Goal: Task Accomplishment & Management: Manage account settings

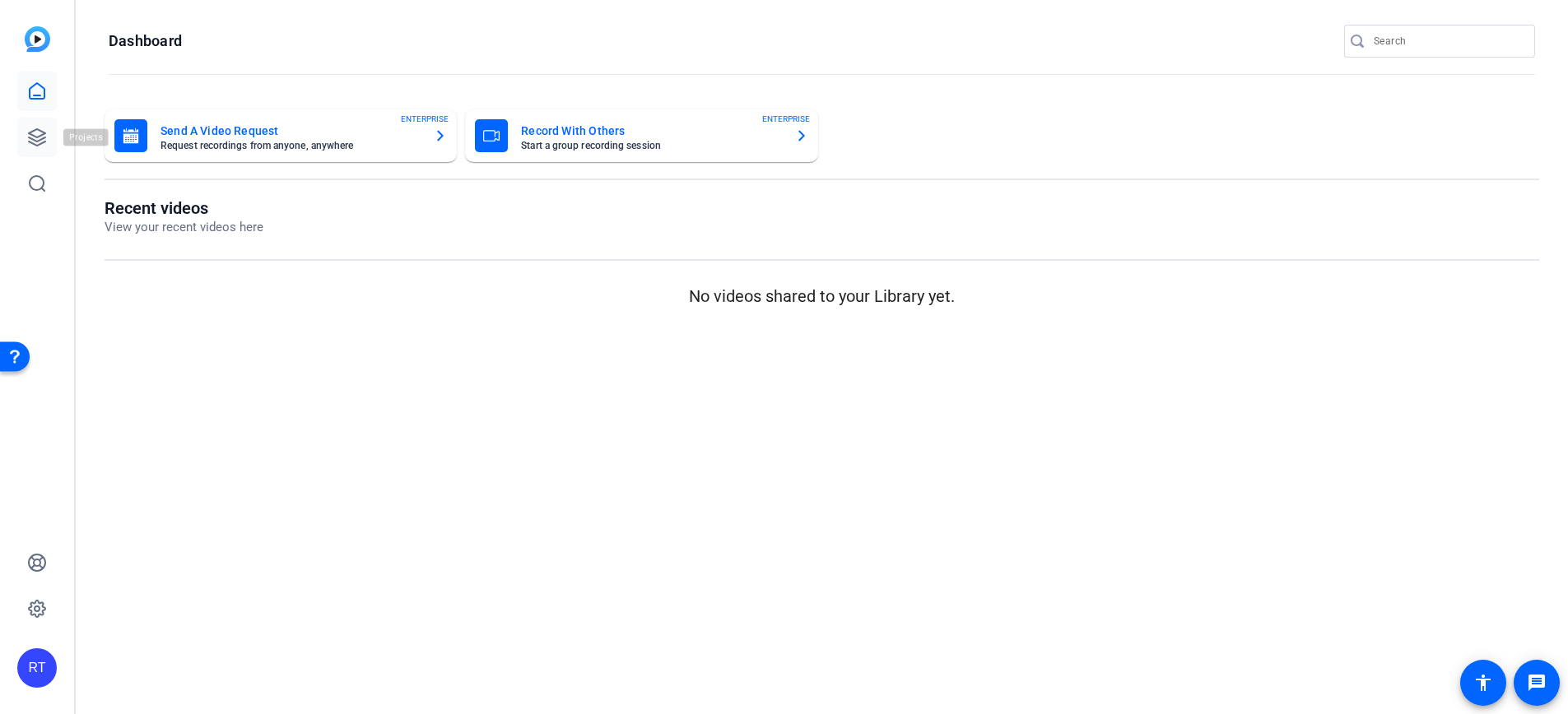
click at [38, 142] on icon at bounding box center [37, 137] width 20 height 20
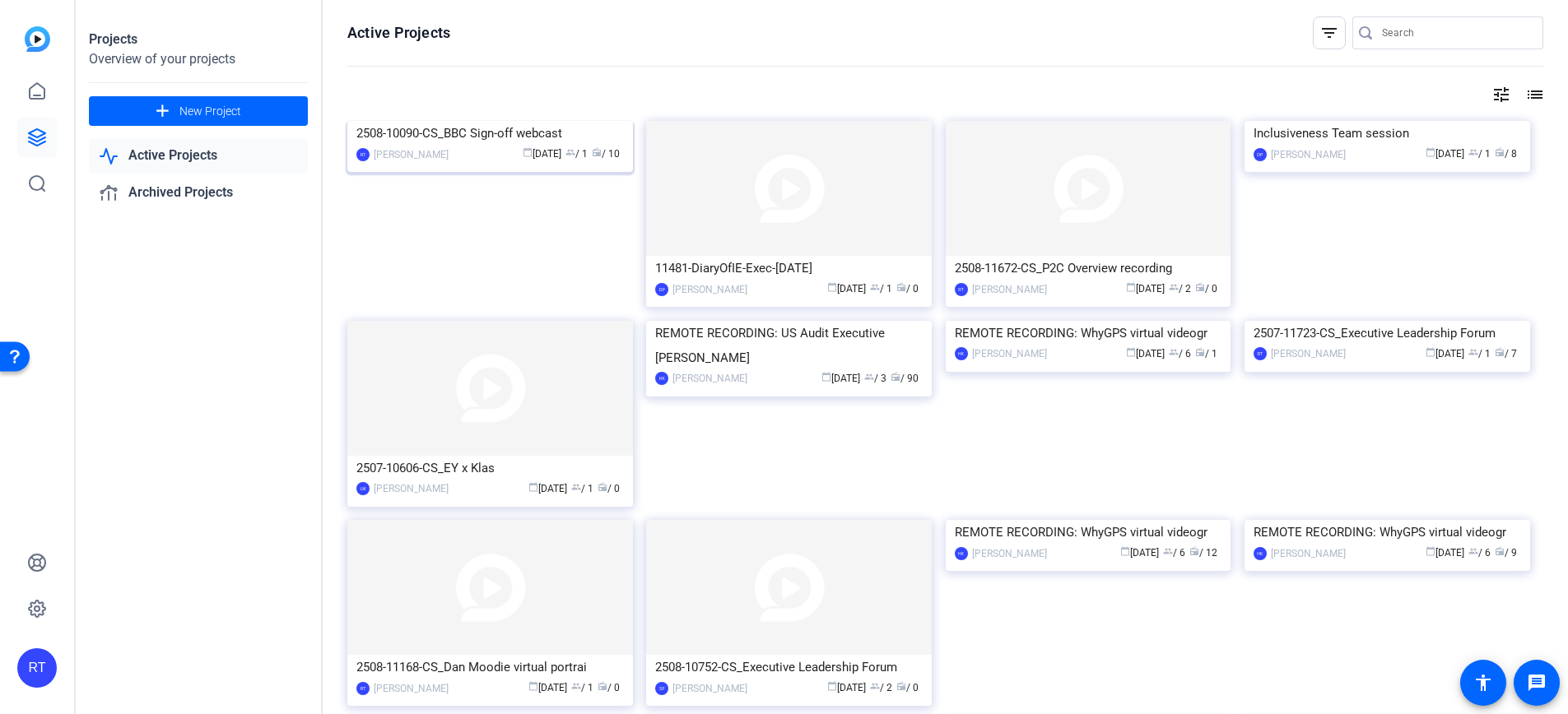
click at [477, 145] on div "2508-10090-CS_BBC Sign-off webcast" at bounding box center [490, 133] width 267 height 25
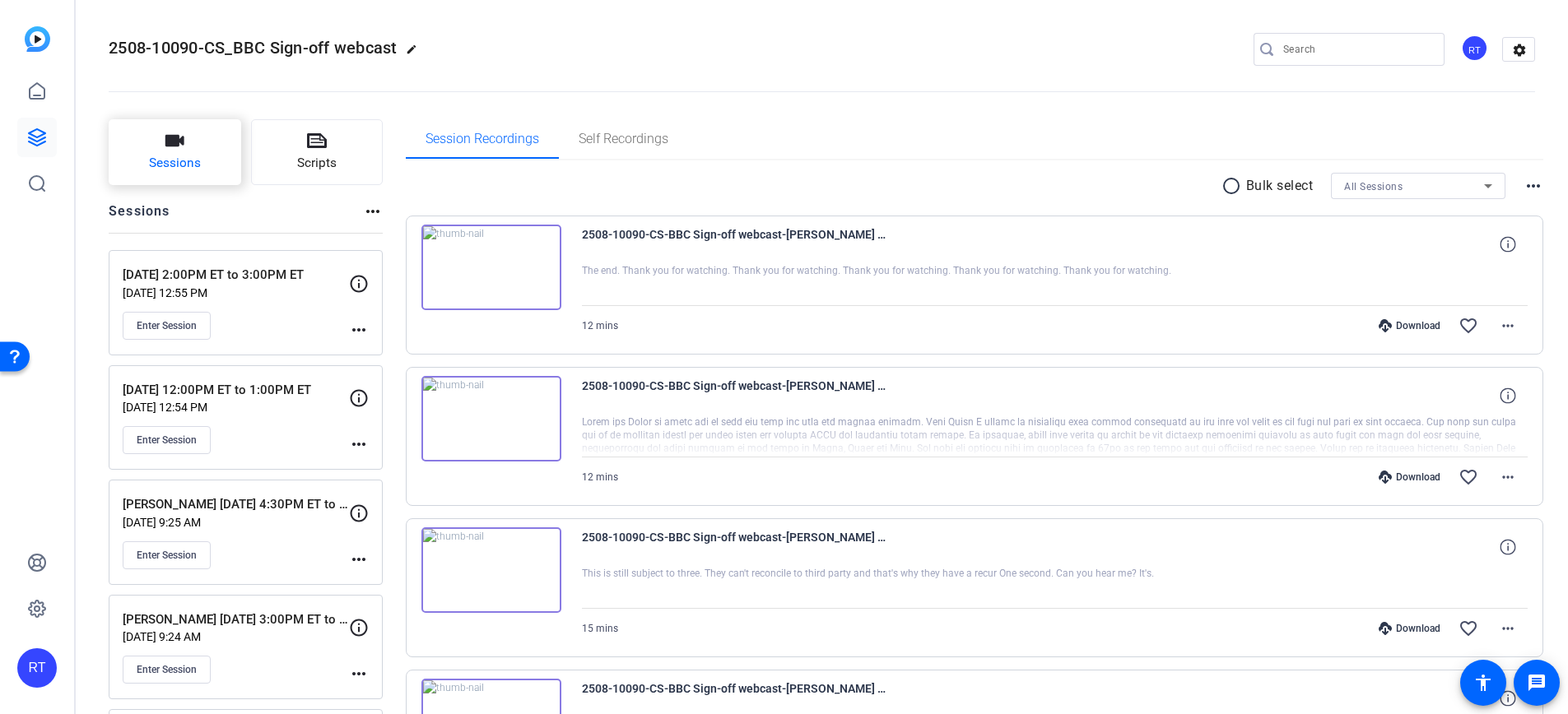
click at [216, 153] on button "Sessions" at bounding box center [175, 151] width 133 height 66
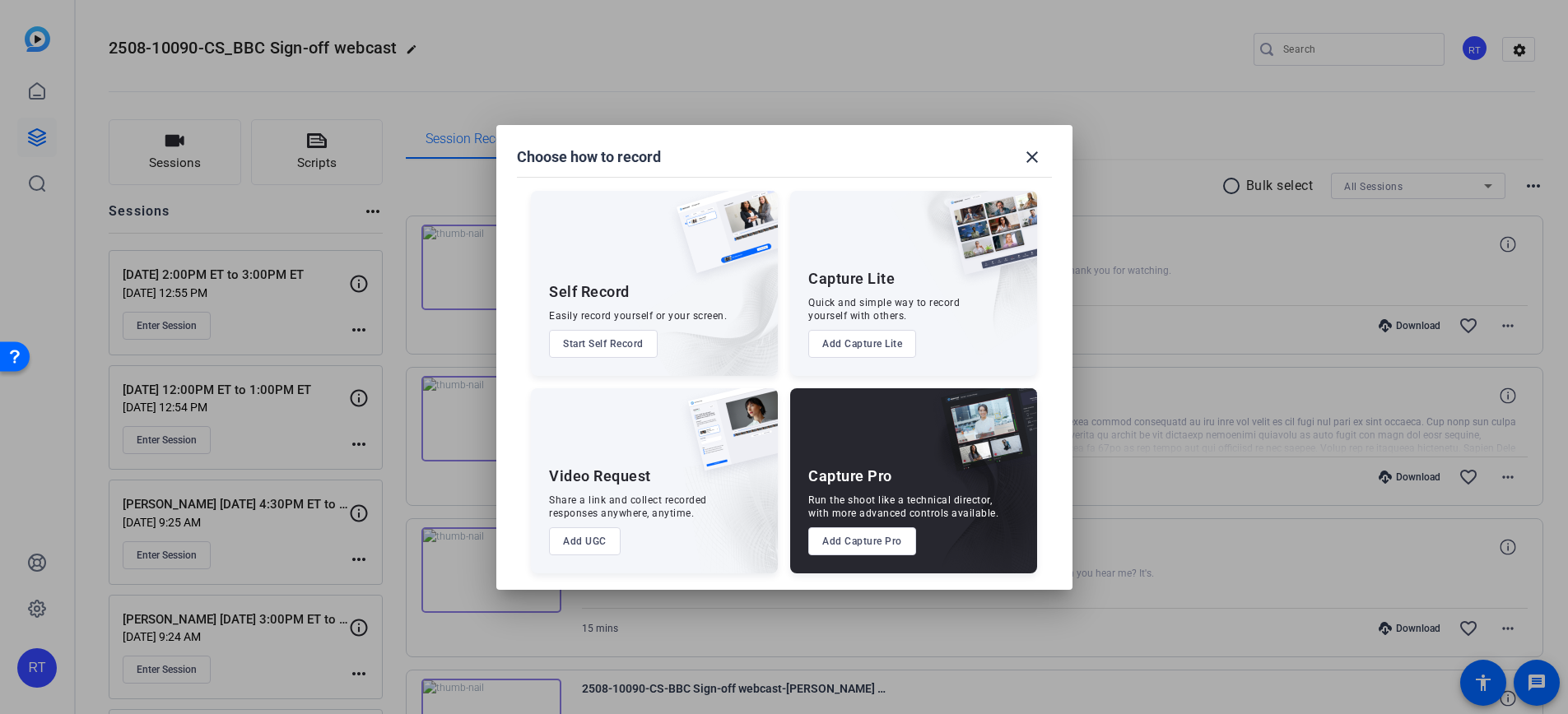
click at [896, 556] on div "Capture Pro Run the shoot like a technical director, with more advanced control…" at bounding box center [913, 481] width 247 height 186
click at [872, 538] on button "Add Capture Pro" at bounding box center [863, 541] width 108 height 27
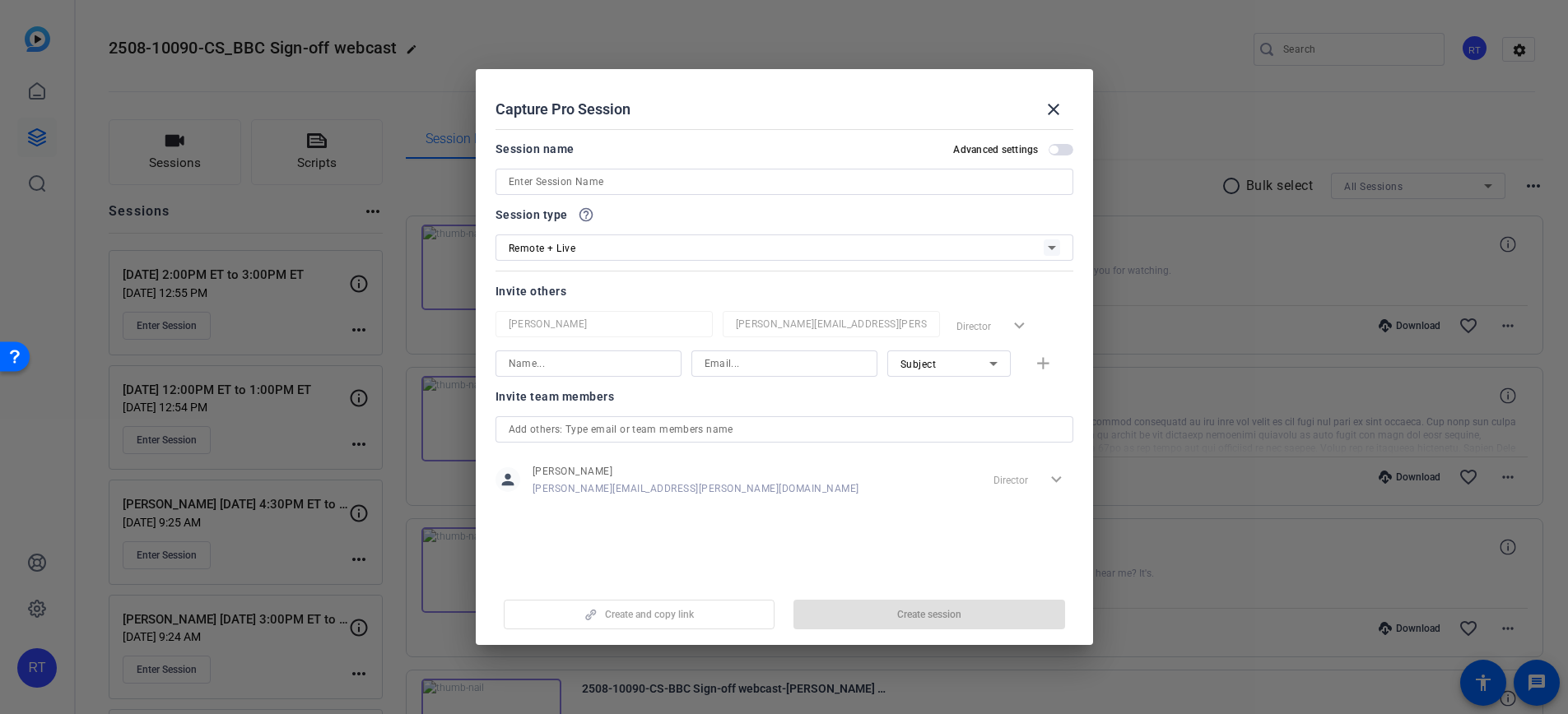
click at [577, 251] on div "Remote + Live" at bounding box center [776, 247] width 535 height 21
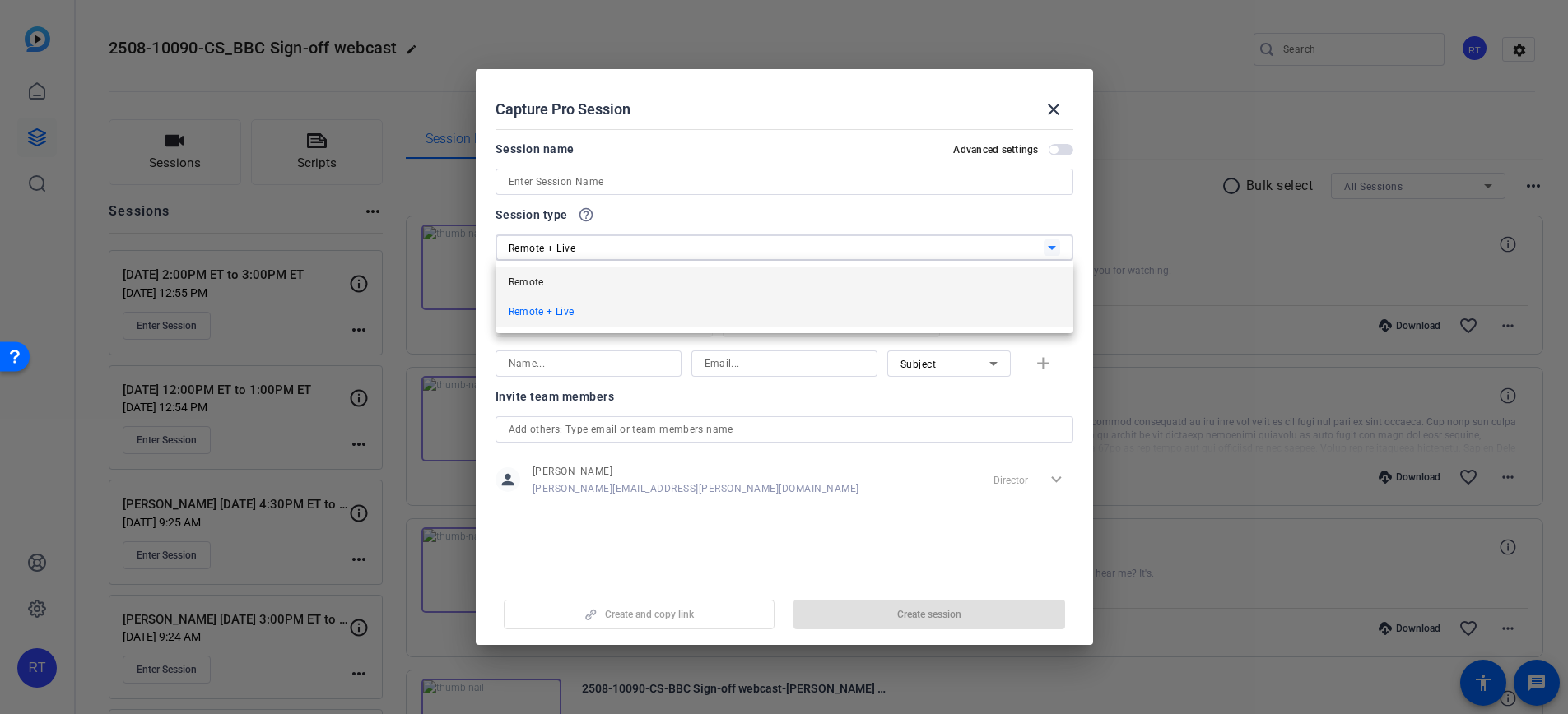
click at [549, 279] on mat-option "Remote" at bounding box center [784, 282] width 578 height 29
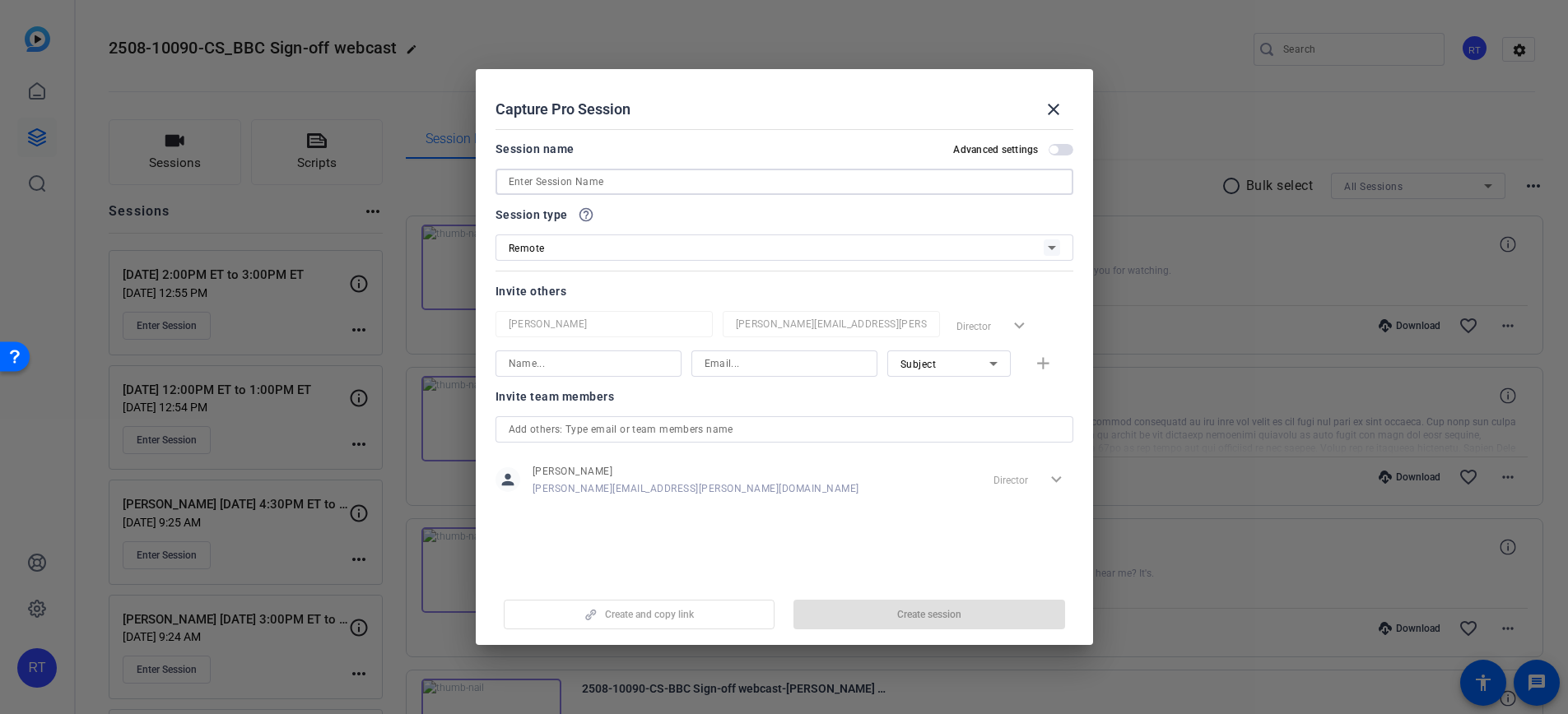
click at [572, 182] on input at bounding box center [784, 182] width 551 height 20
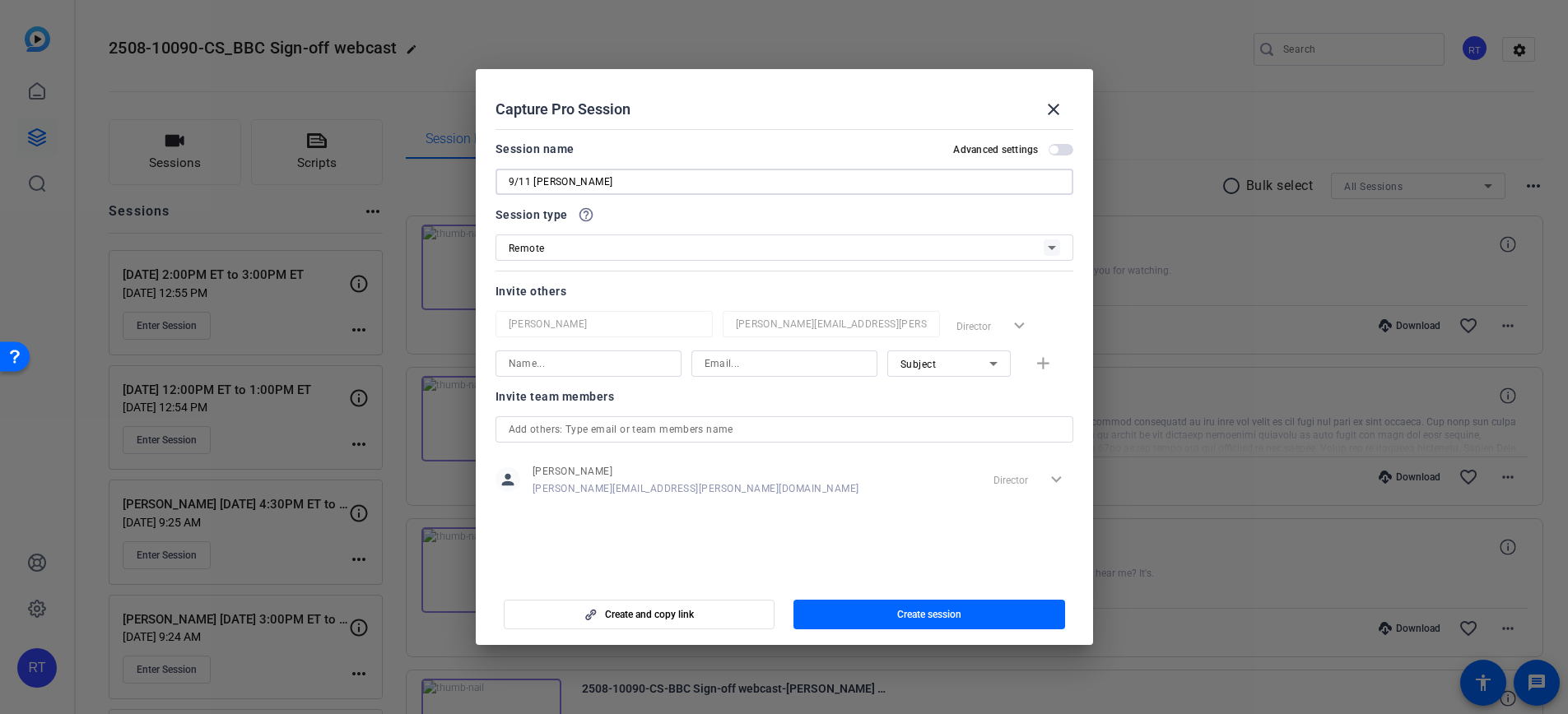
paste input "11:30AM ET to 12:30PM ET"
drag, startPoint x: 509, startPoint y: 182, endPoint x: 533, endPoint y: 183, distance: 24.0
click at [533, 183] on input "9/11 [PERSON_NAME] 11:30AM ET to 12:30PM ET" at bounding box center [784, 182] width 551 height 20
click at [570, 182] on input "[PERSON_NAME] 11:30AM ET to 12:30PM ET" at bounding box center [784, 182] width 551 height 20
paste input "9/11"
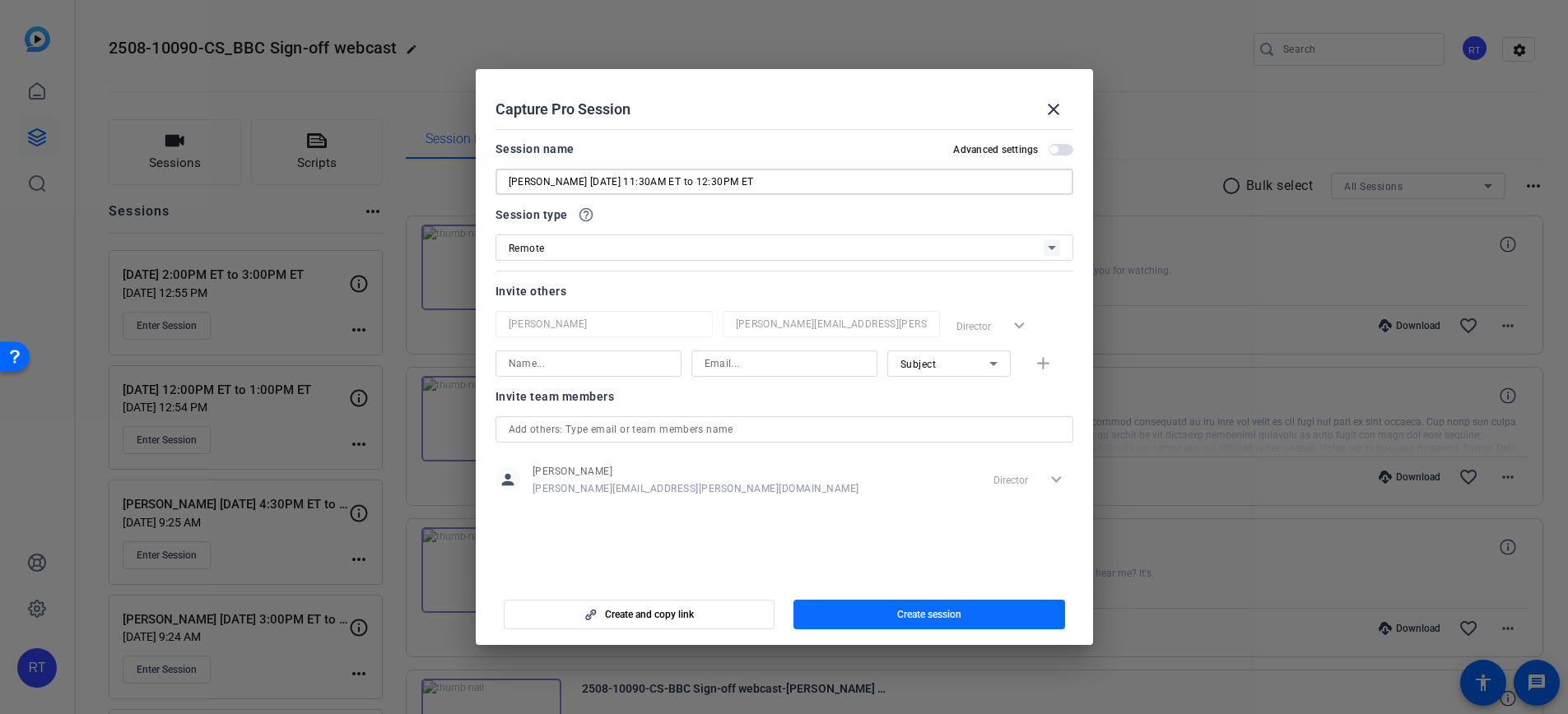
type input "[PERSON_NAME] [DATE] 11:30AM ET to 12:30PM ET"
click at [907, 608] on span "Create session" at bounding box center [928, 614] width 64 height 13
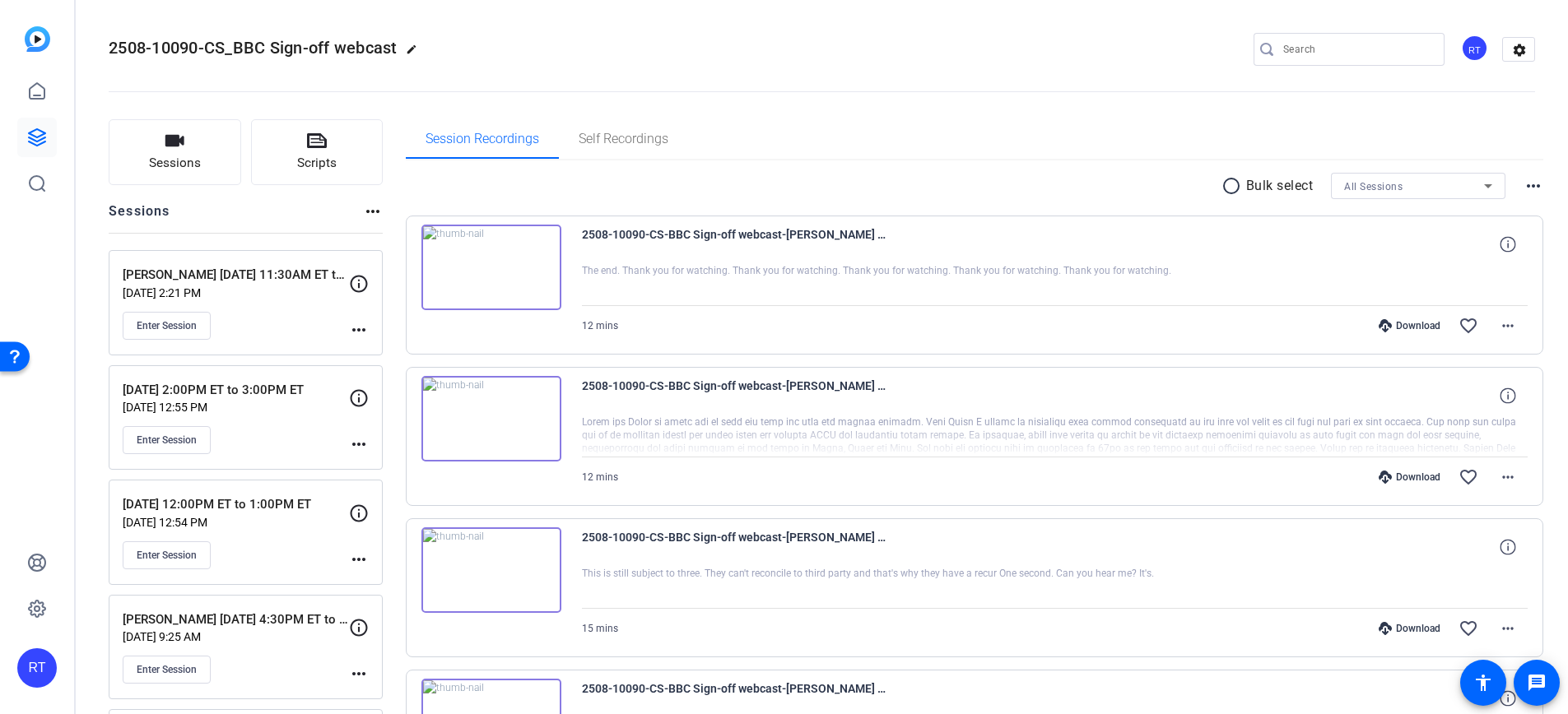
click at [359, 326] on mat-icon "more_horiz" at bounding box center [359, 330] width 20 height 20
click at [375, 354] on span "Edit Session" at bounding box center [400, 354] width 75 height 20
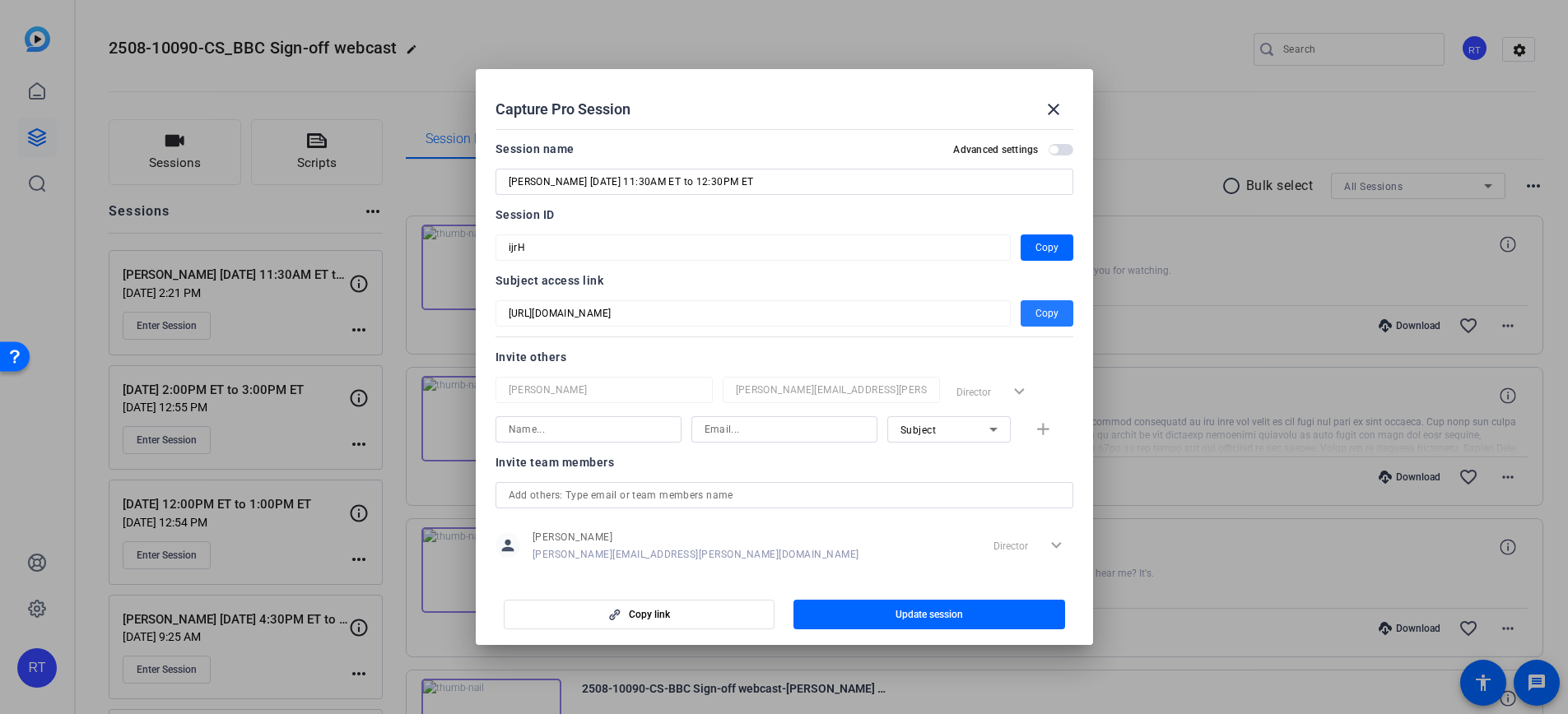
click at [1037, 312] on span "Copy" at bounding box center [1046, 313] width 23 height 20
click at [1036, 250] on span "Copy" at bounding box center [1046, 247] width 23 height 20
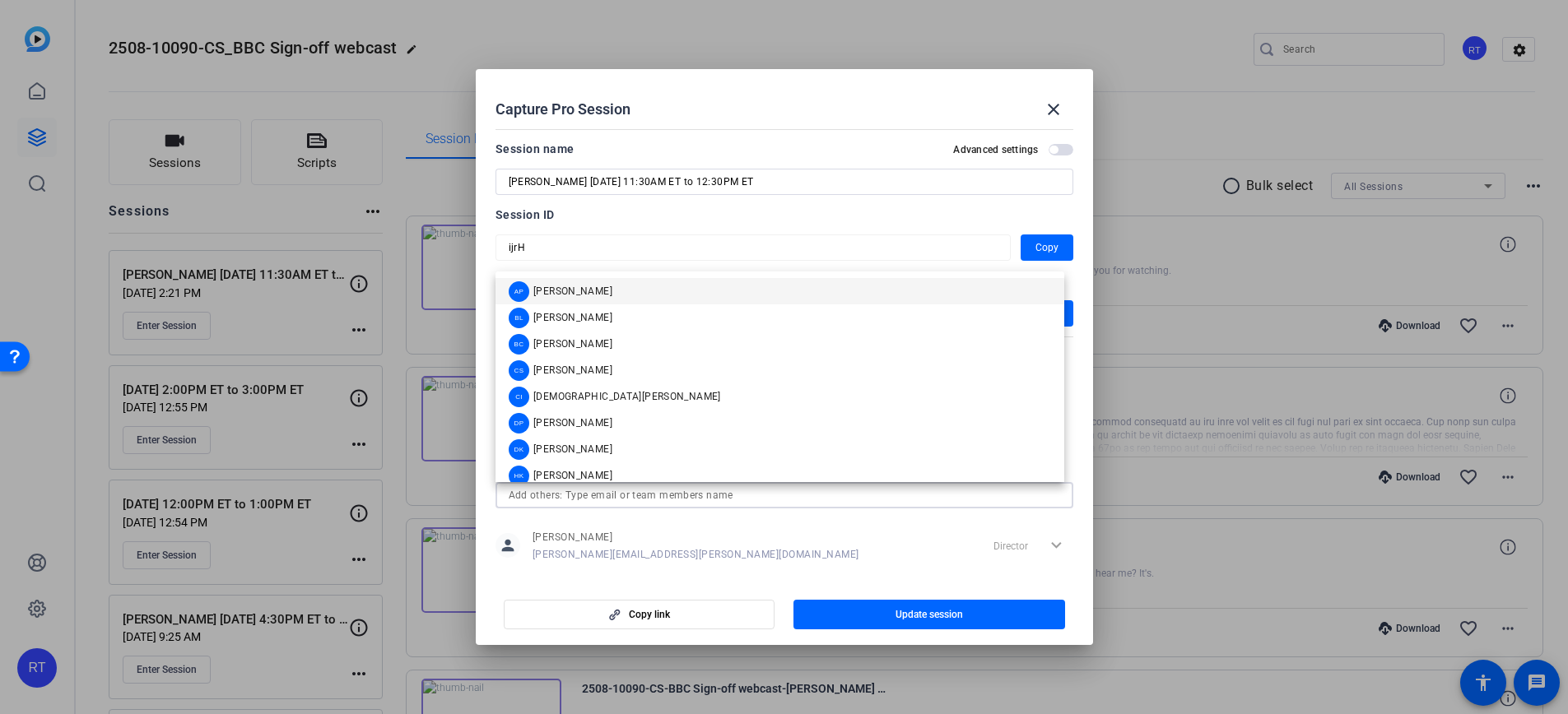
click at [623, 493] on input "text" at bounding box center [784, 495] width 551 height 20
click at [567, 344] on span "[PERSON_NAME]" at bounding box center [573, 344] width 79 height 13
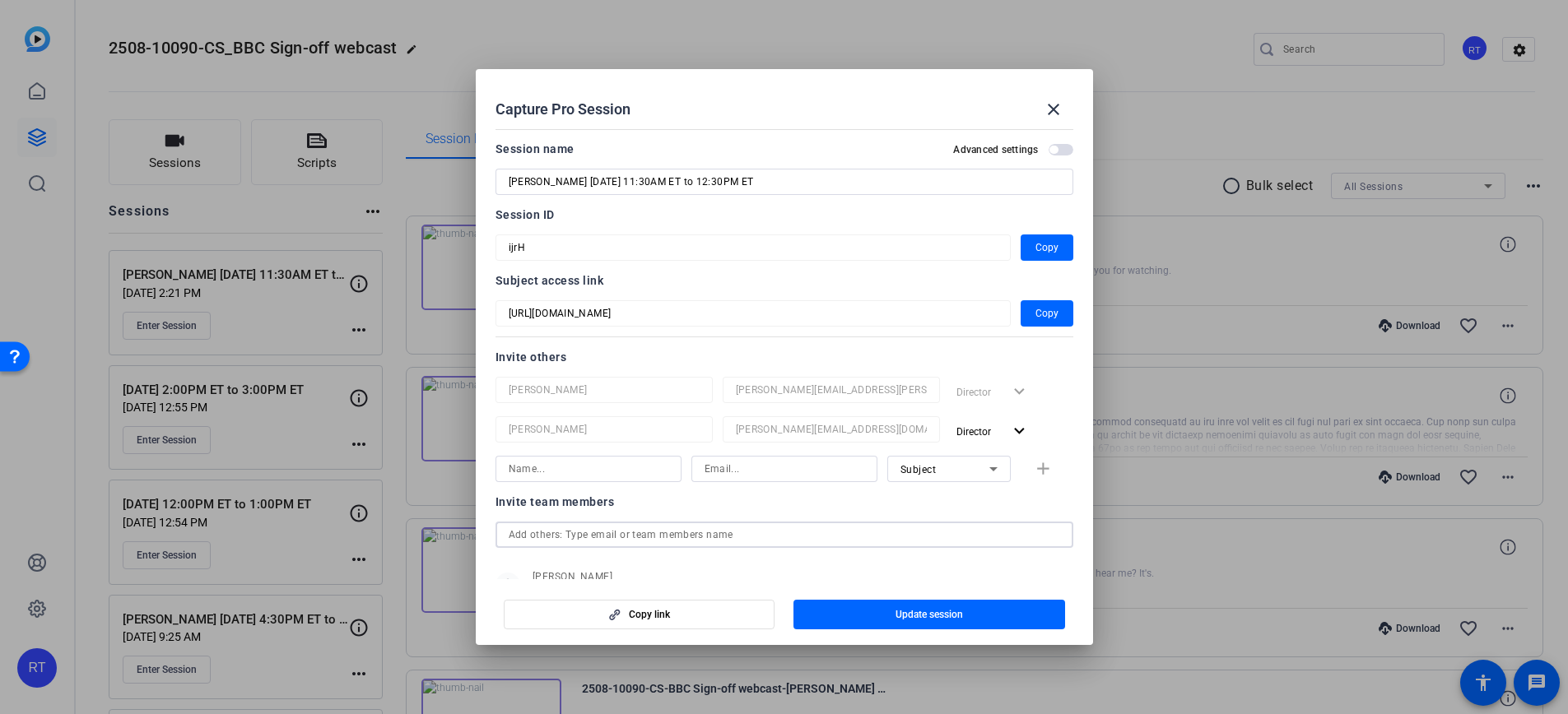
click at [559, 526] on input "text" at bounding box center [784, 535] width 551 height 20
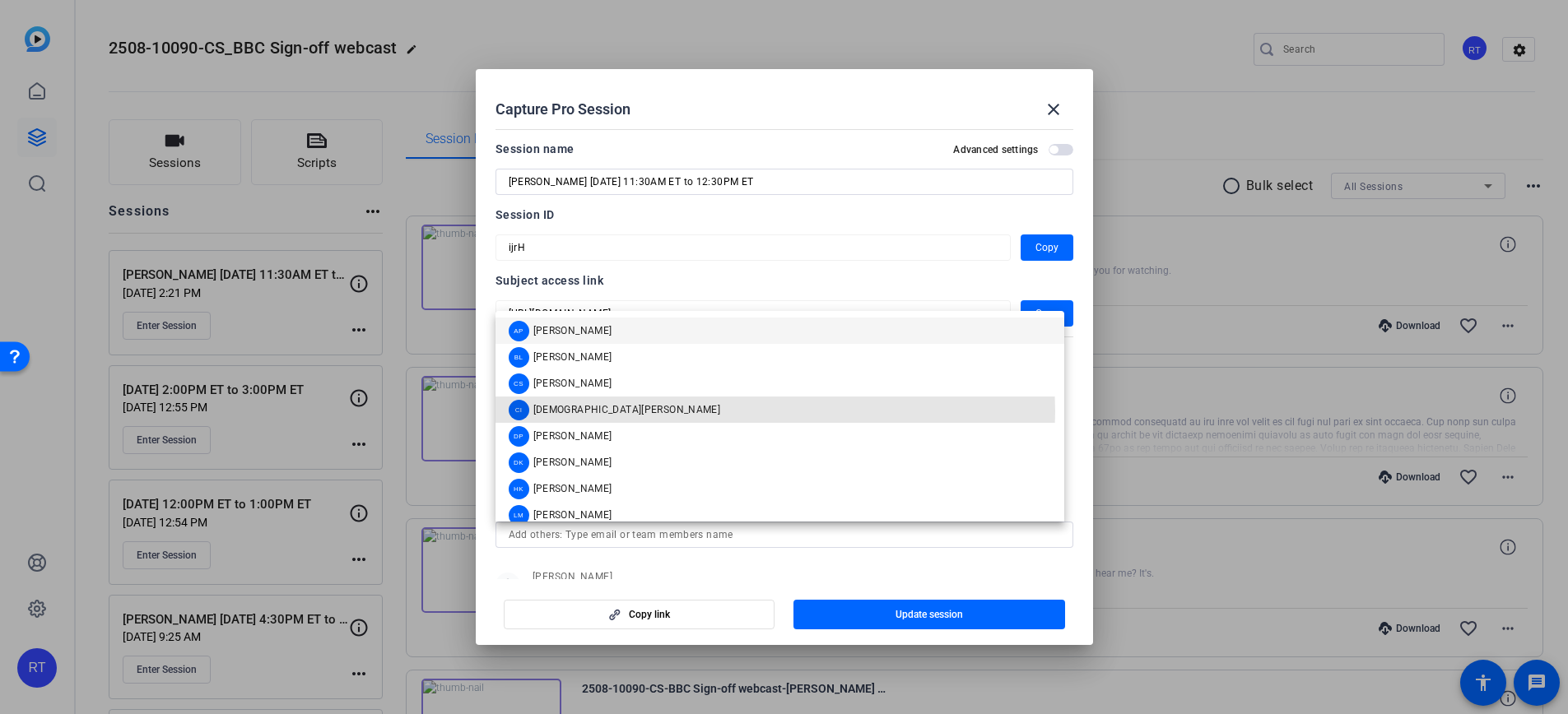
click at [562, 412] on span "[DEMOGRAPHIC_DATA][PERSON_NAME]" at bounding box center [627, 410] width 188 height 13
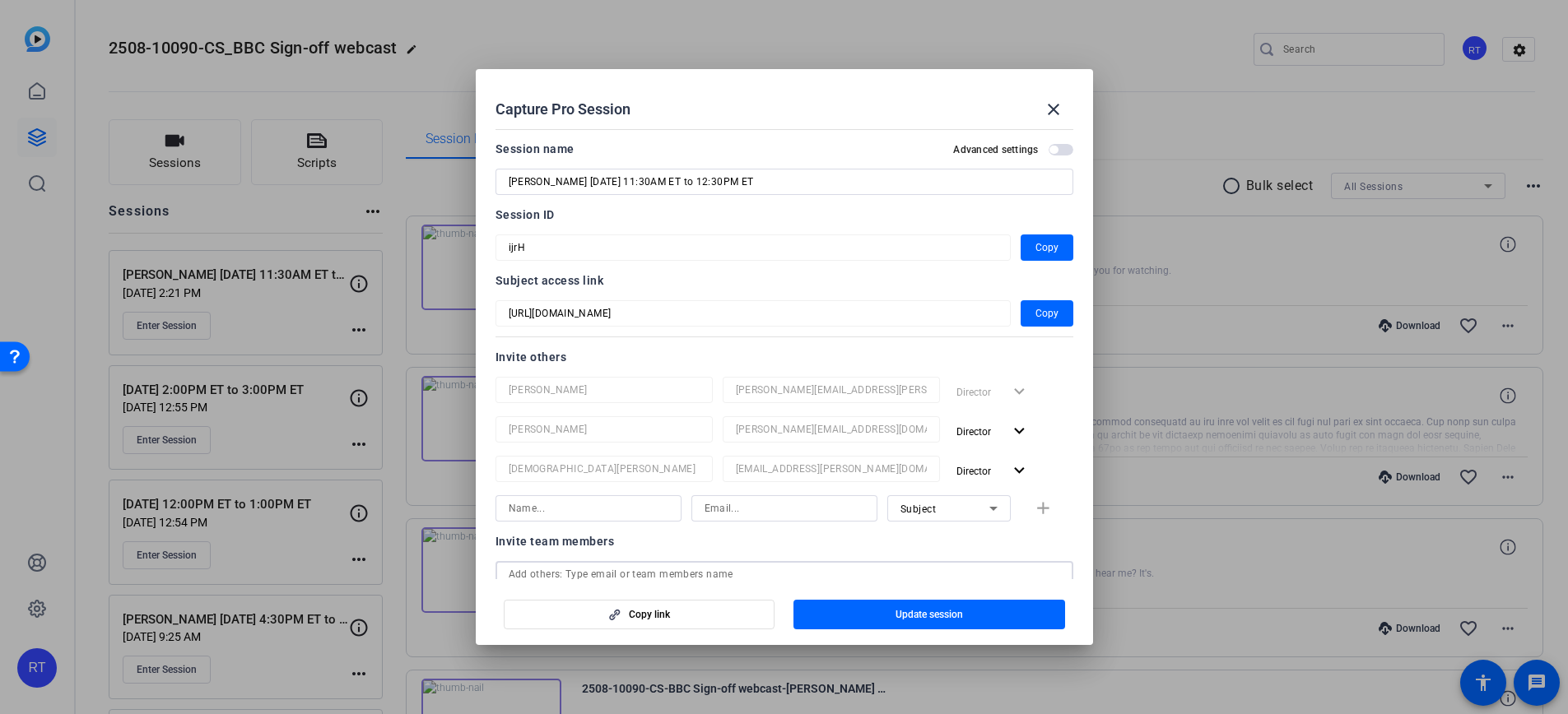
click at [562, 568] on input "text" at bounding box center [784, 575] width 551 height 20
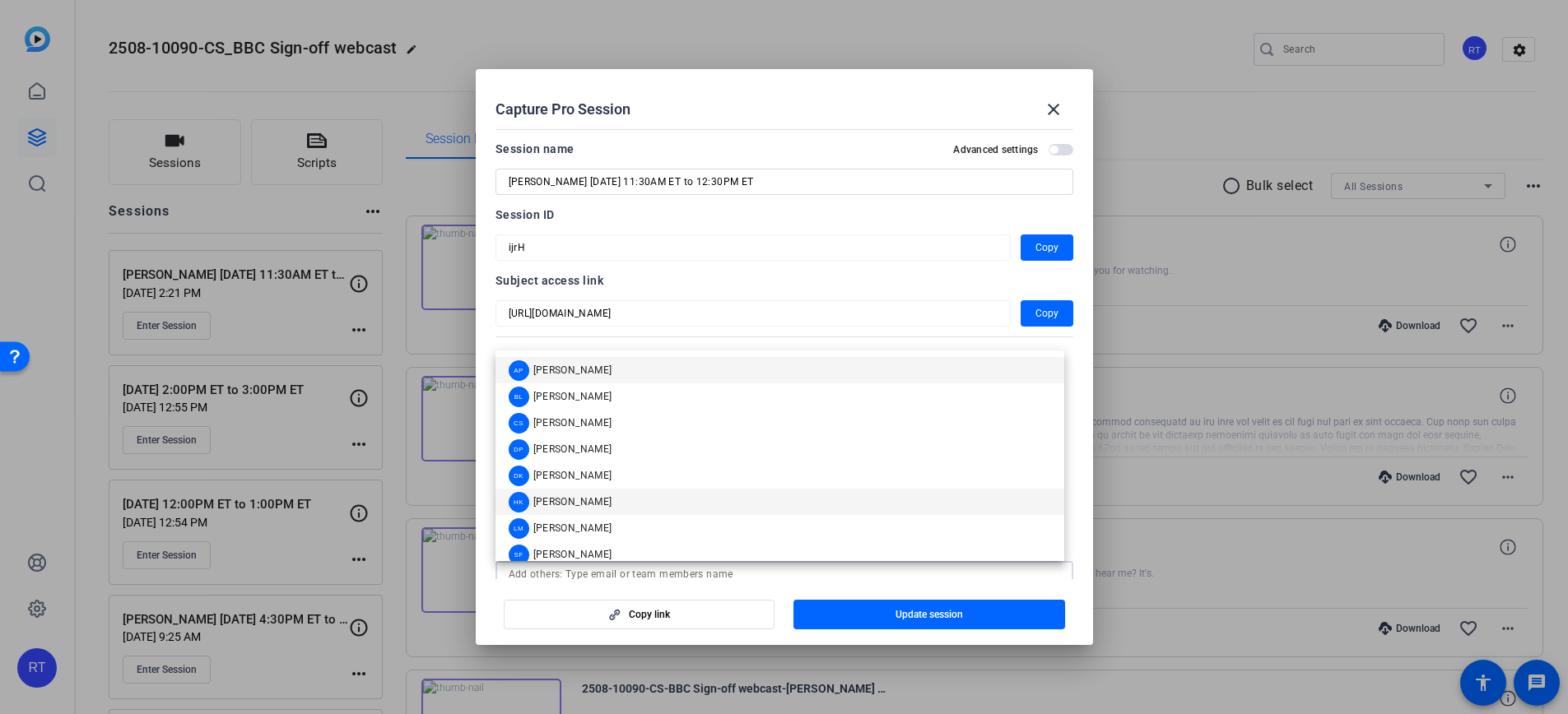
click at [562, 502] on span "[PERSON_NAME]" at bounding box center [573, 501] width 79 height 13
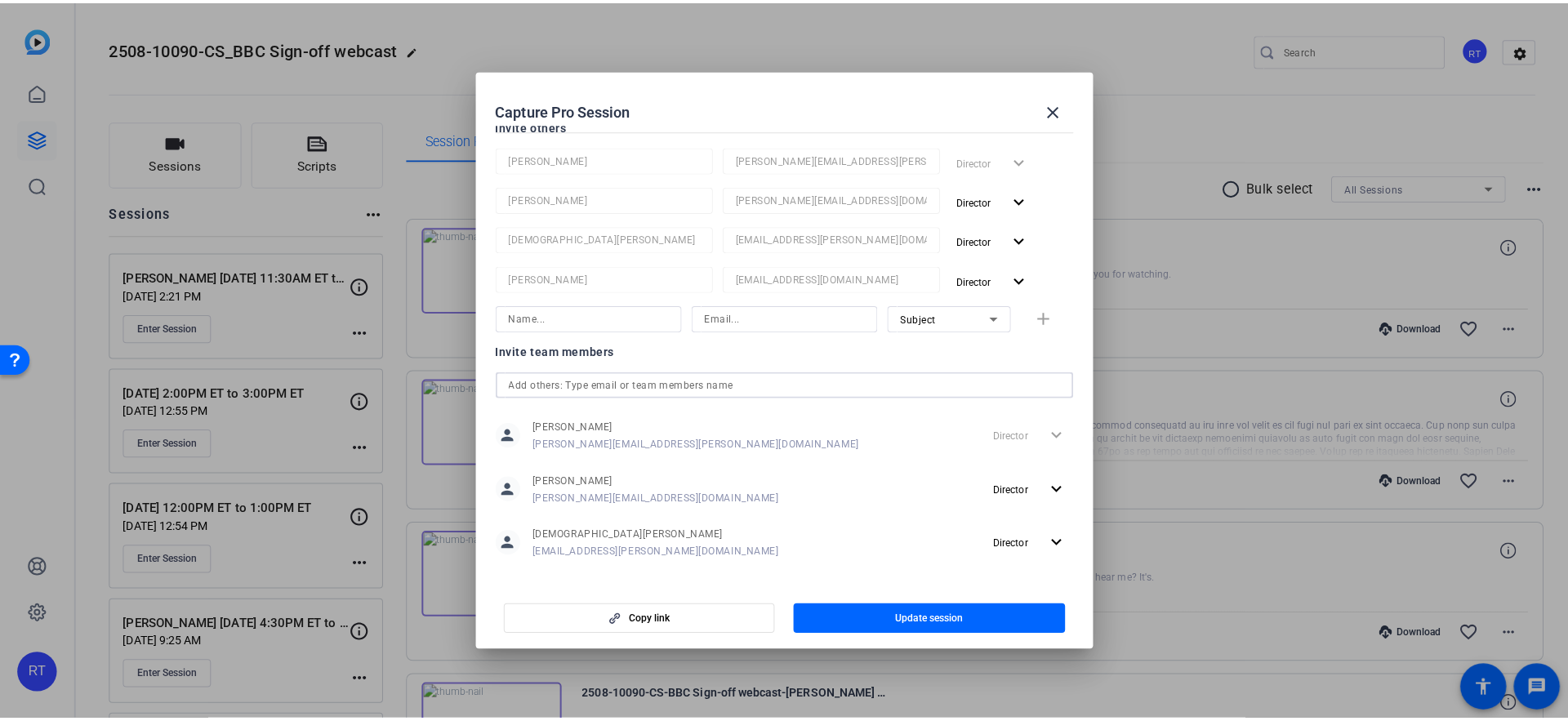
scroll to position [298, 0]
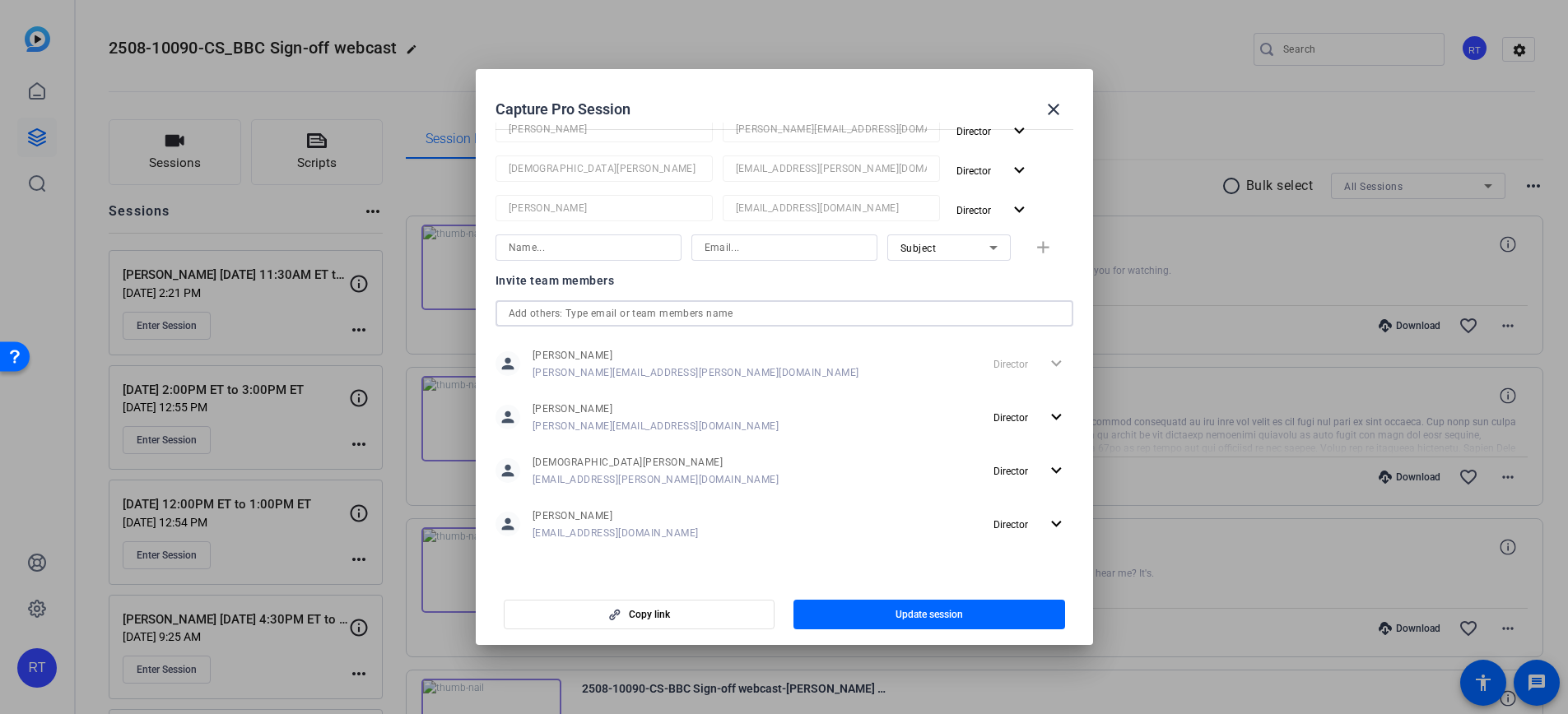
click at [584, 316] on input "text" at bounding box center [784, 313] width 551 height 20
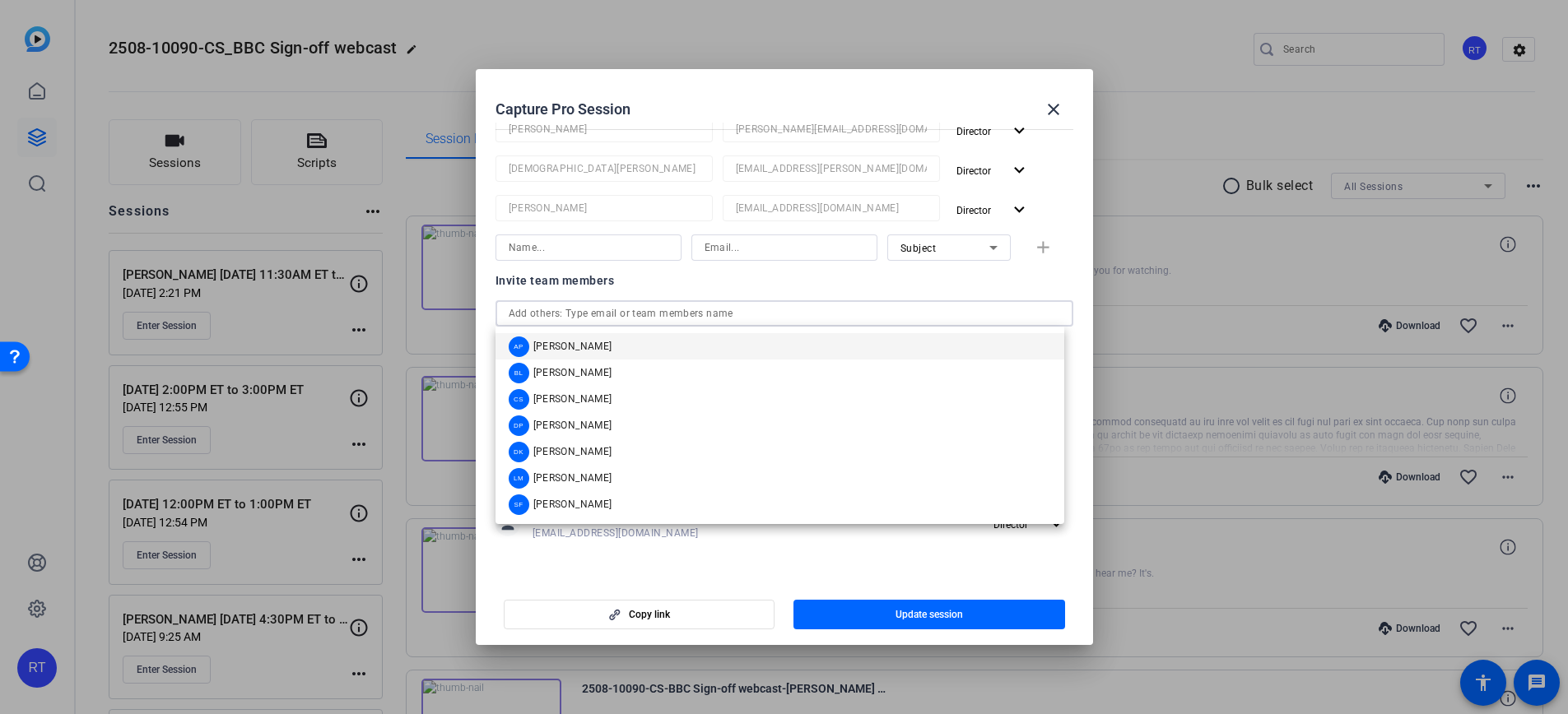
click at [575, 480] on span "[PERSON_NAME]" at bounding box center [573, 477] width 79 height 13
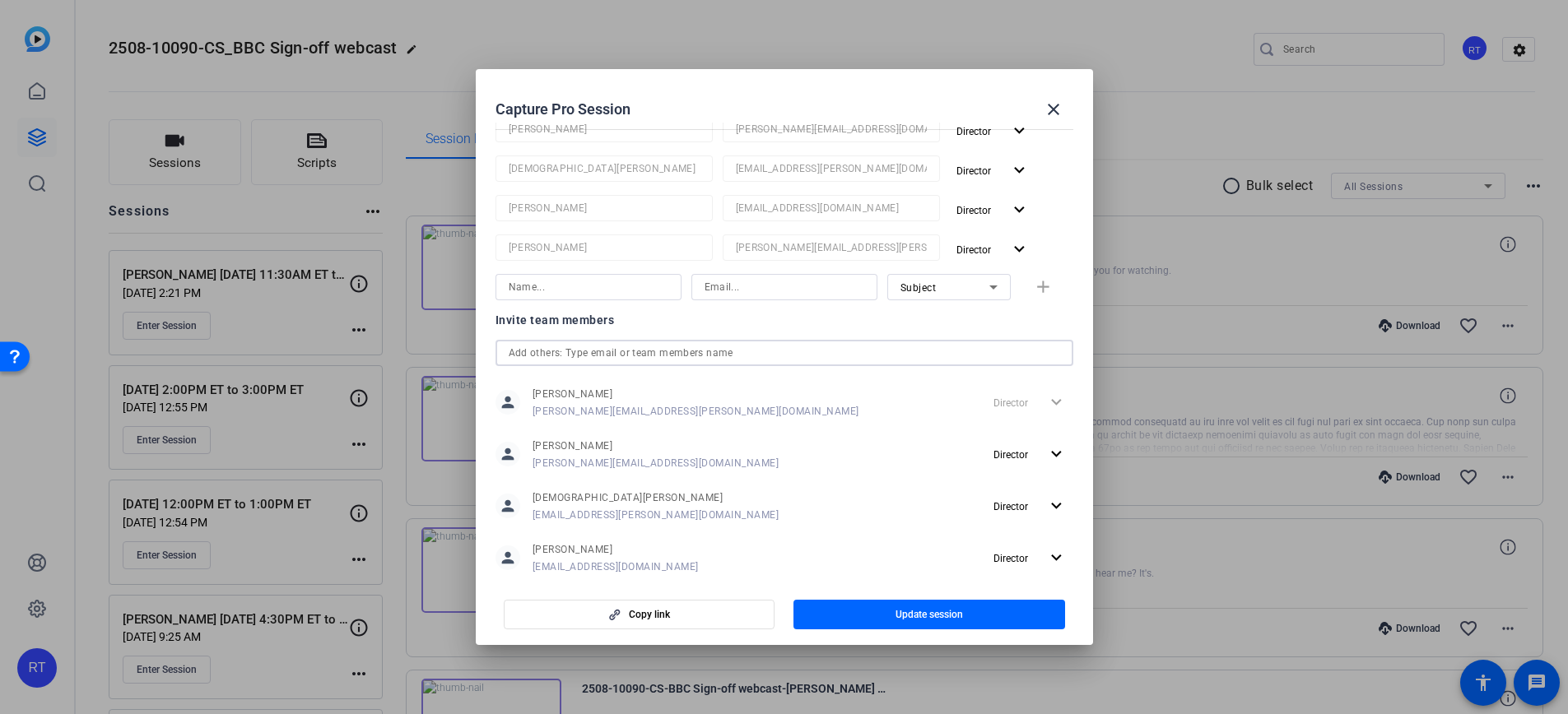
click at [576, 350] on input "text" at bounding box center [784, 353] width 551 height 20
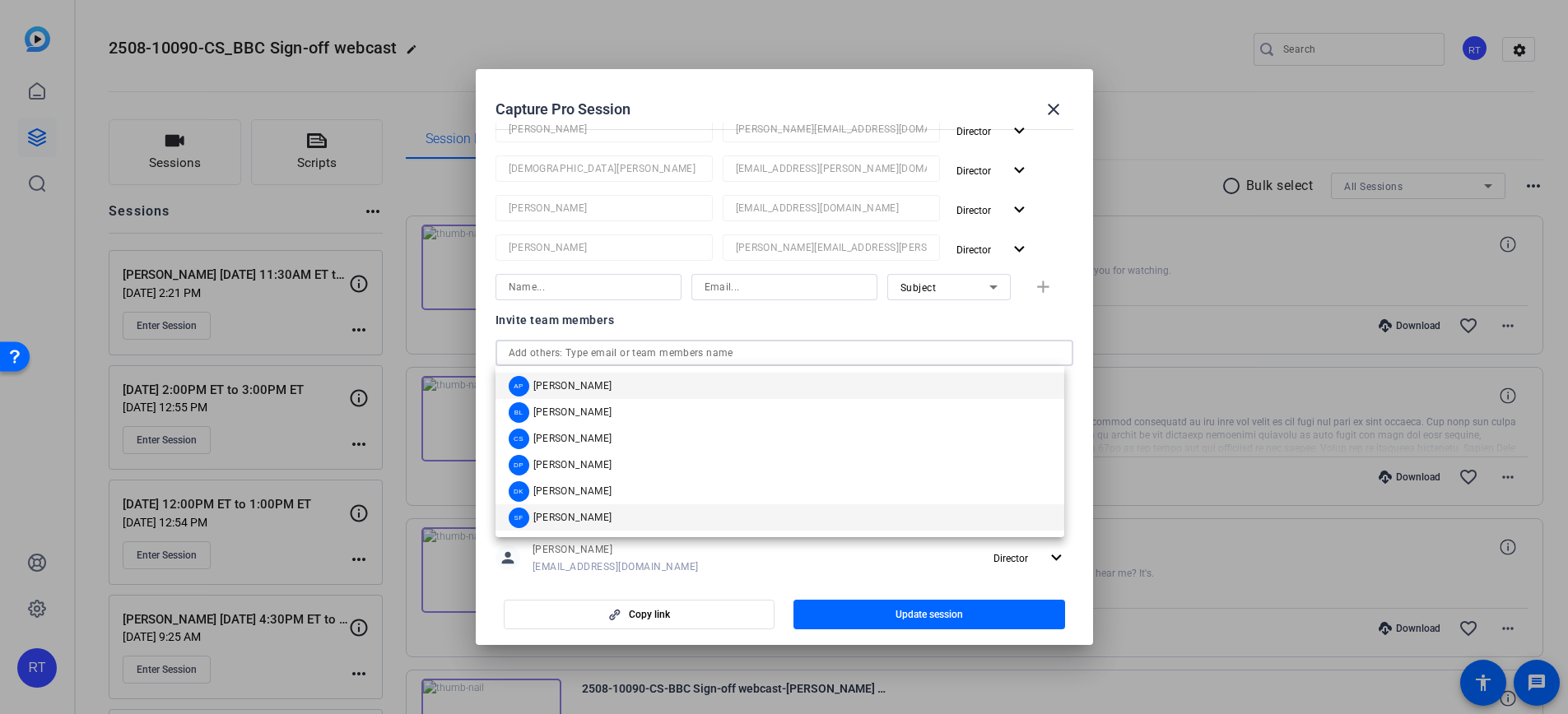
click at [593, 516] on span "[PERSON_NAME]" at bounding box center [573, 517] width 79 height 13
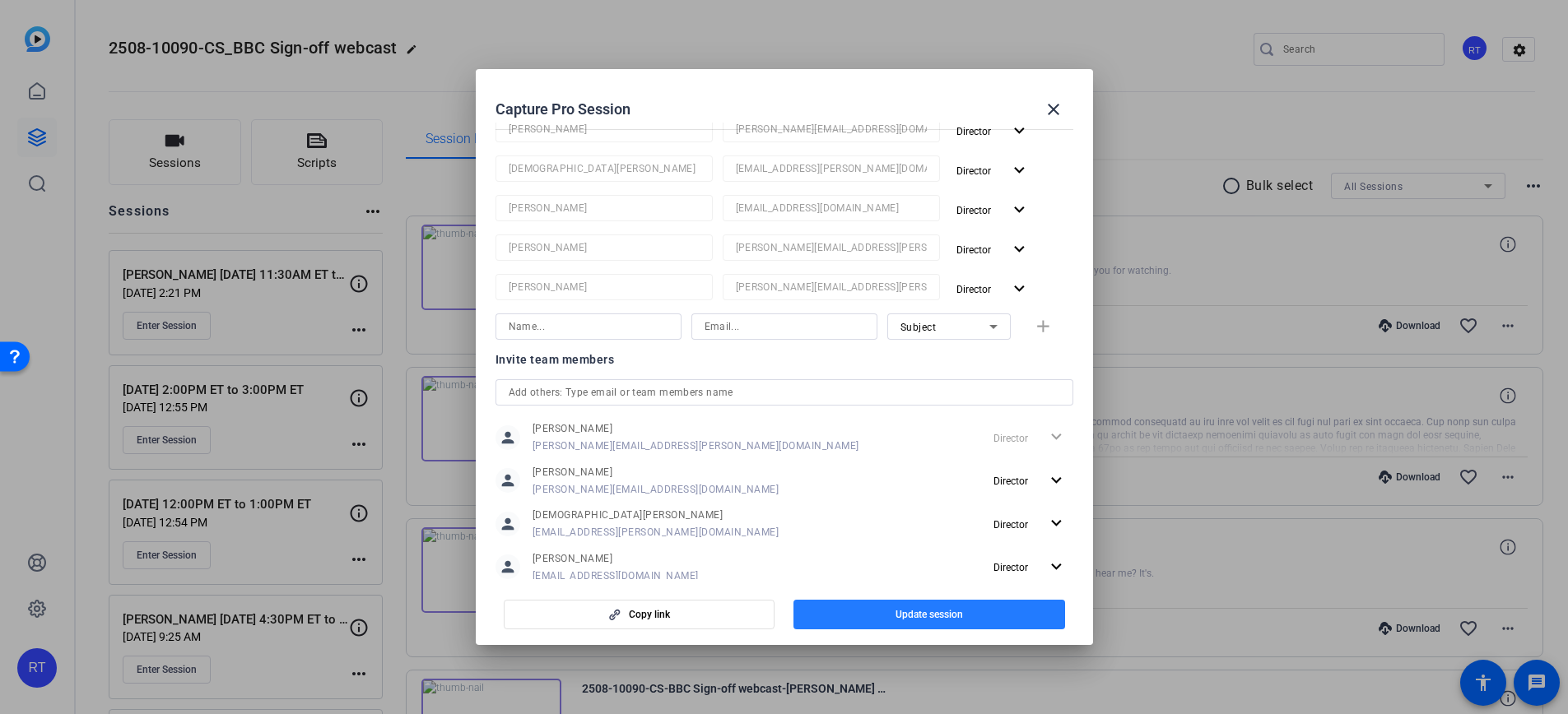
click at [912, 612] on span "Update session" at bounding box center [929, 614] width 68 height 13
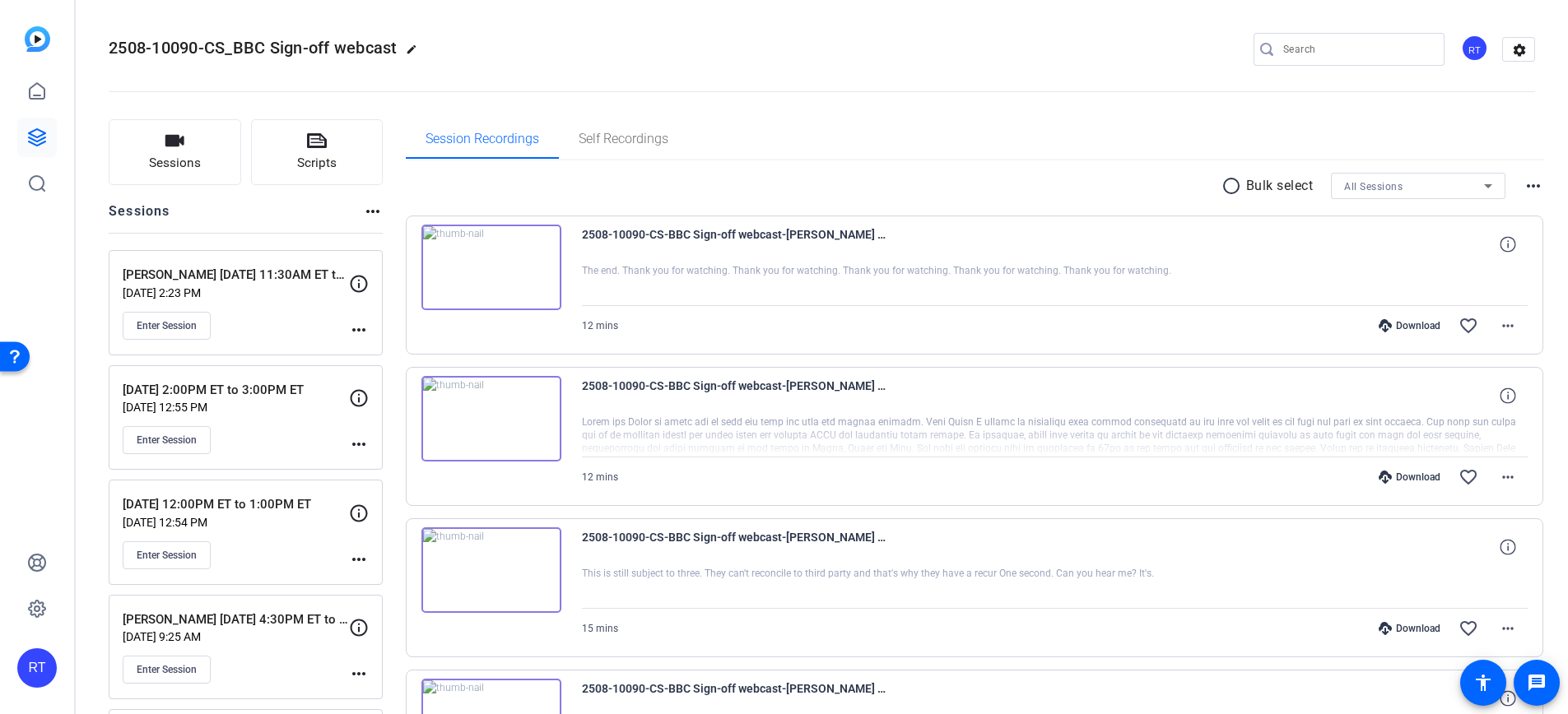
click at [361, 331] on mat-icon "more_horiz" at bounding box center [359, 330] width 20 height 20
click at [392, 353] on span "Edit Session" at bounding box center [400, 354] width 75 height 20
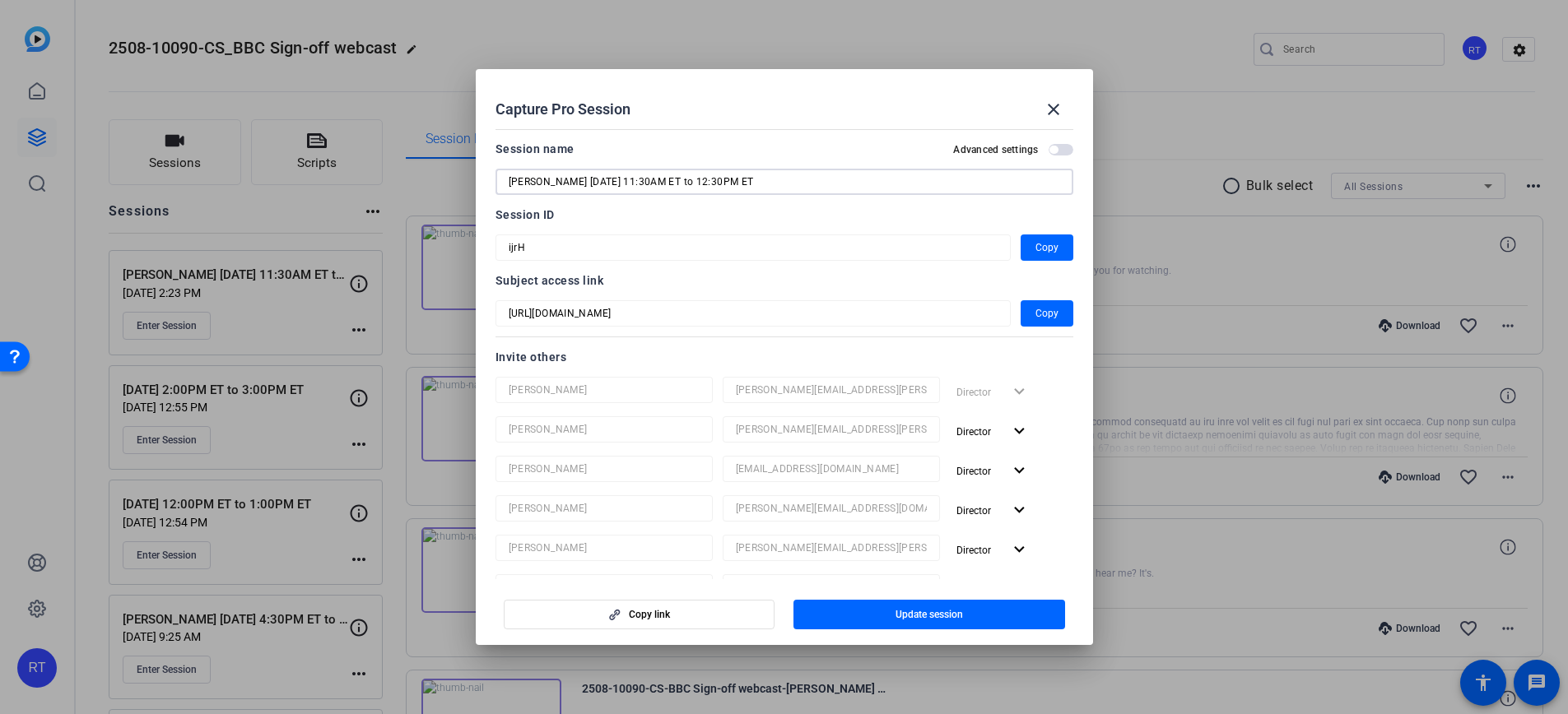
click at [602, 186] on input "[PERSON_NAME] [DATE] 11:30AM ET to 12:30PM ET" at bounding box center [784, 182] width 551 height 20
click at [612, 185] on input "[PERSON_NAME] [DATE] 12:30AM ET to 12:30PM ET" at bounding box center [784, 182] width 551 height 20
click at [625, 186] on input "[PERSON_NAME] [DATE] 12:00AM ET to 12:30PM ET" at bounding box center [784, 182] width 551 height 20
click at [674, 183] on input "[PERSON_NAME] [DATE] 12:00PM ET to 12:30PM ET" at bounding box center [784, 182] width 551 height 20
click at [678, 183] on input "[PERSON_NAME] [DATE] 12:00PM ET to 1:30PM ET" at bounding box center [784, 182] width 551 height 20
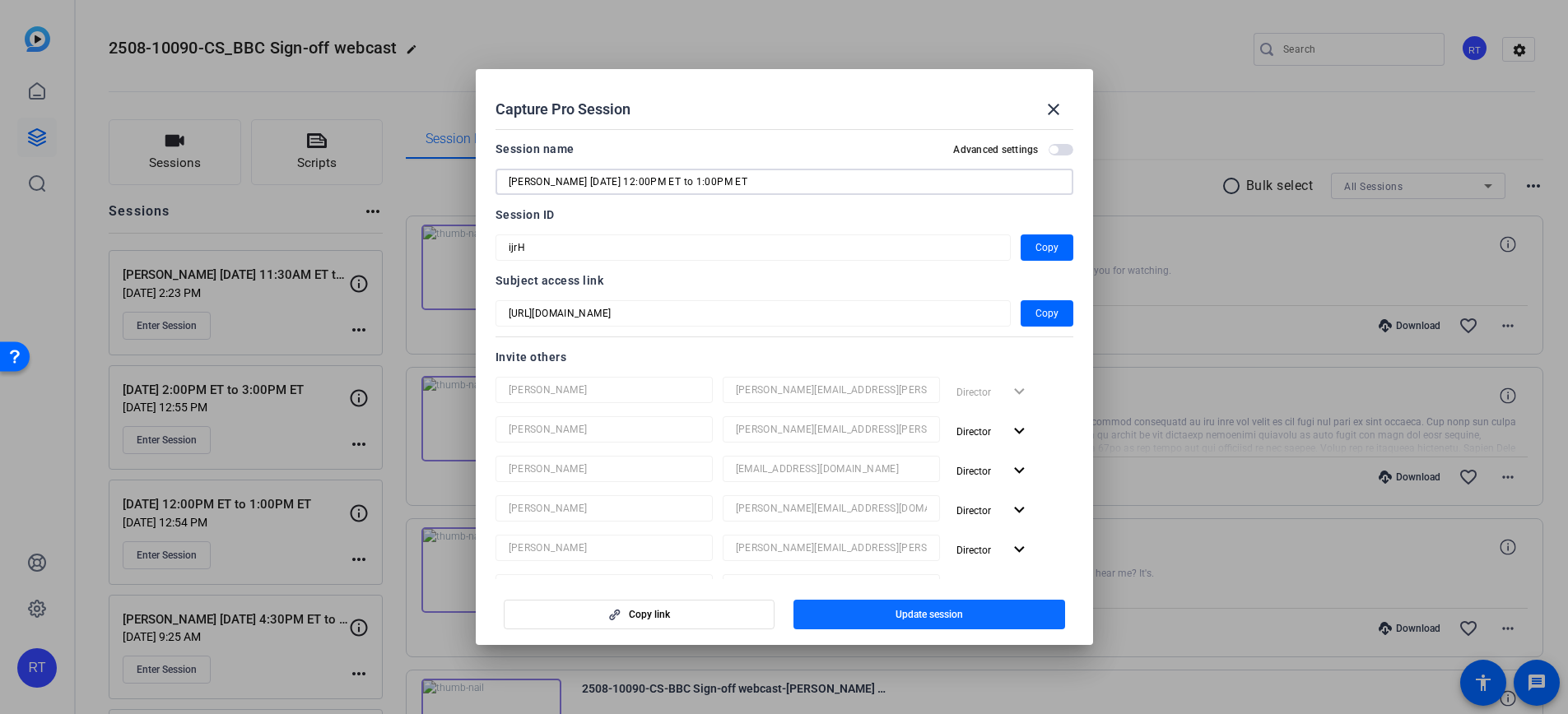
type input "[PERSON_NAME] [DATE] 12:00PM ET to 1:00PM ET"
click at [927, 616] on span "Update session" at bounding box center [929, 614] width 68 height 13
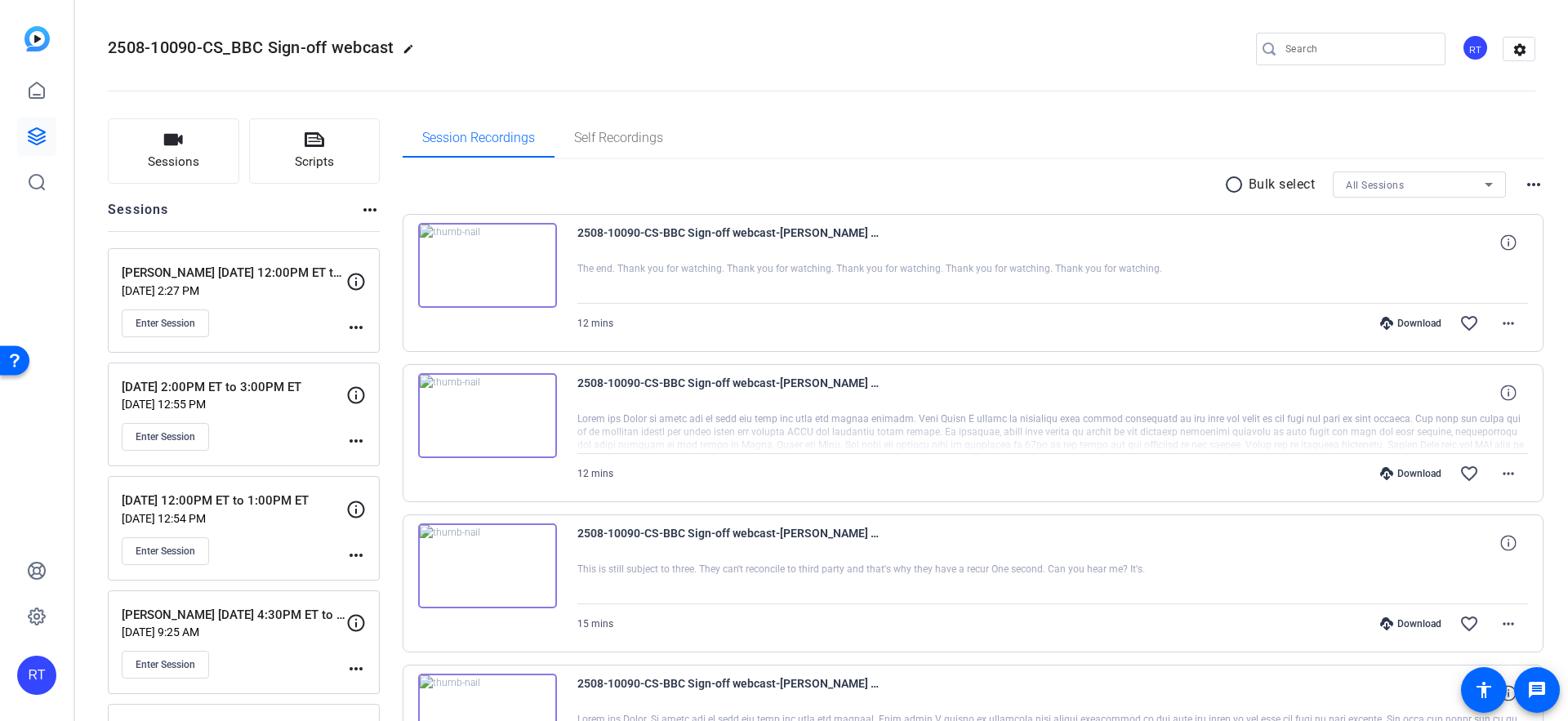
click at [356, 440] on mat-icon "more_horiz" at bounding box center [356, 440] width 19 height 19
click at [373, 469] on span "Edit Session" at bounding box center [397, 466] width 74 height 19
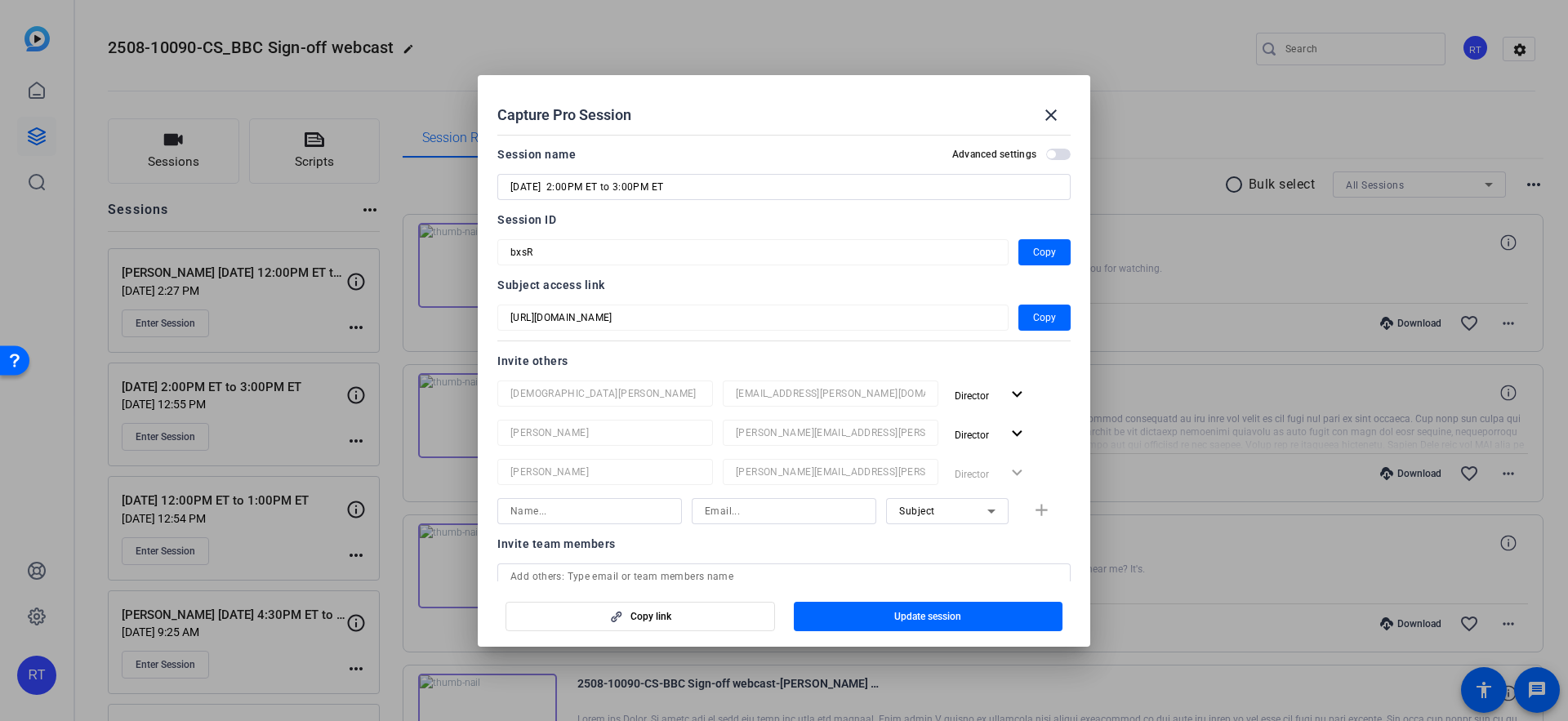
click at [511, 186] on input "[DATE] 2:00PM ET to 3:00PM ET" at bounding box center [784, 187] width 547 height 19
type input "[PERSON_NAME] [DATE] 2:00PM ET to 3:00PM ET"
click at [919, 612] on span "Update session" at bounding box center [928, 616] width 67 height 13
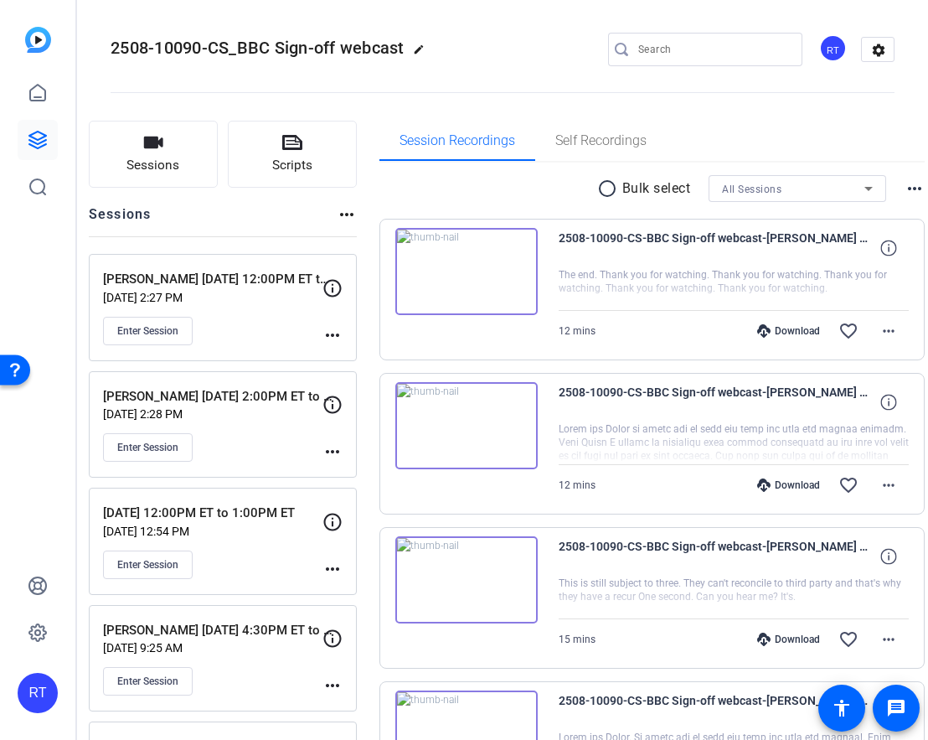
scroll to position [0, 0]
click at [179, 160] on span "Sessions" at bounding box center [153, 166] width 53 height 19
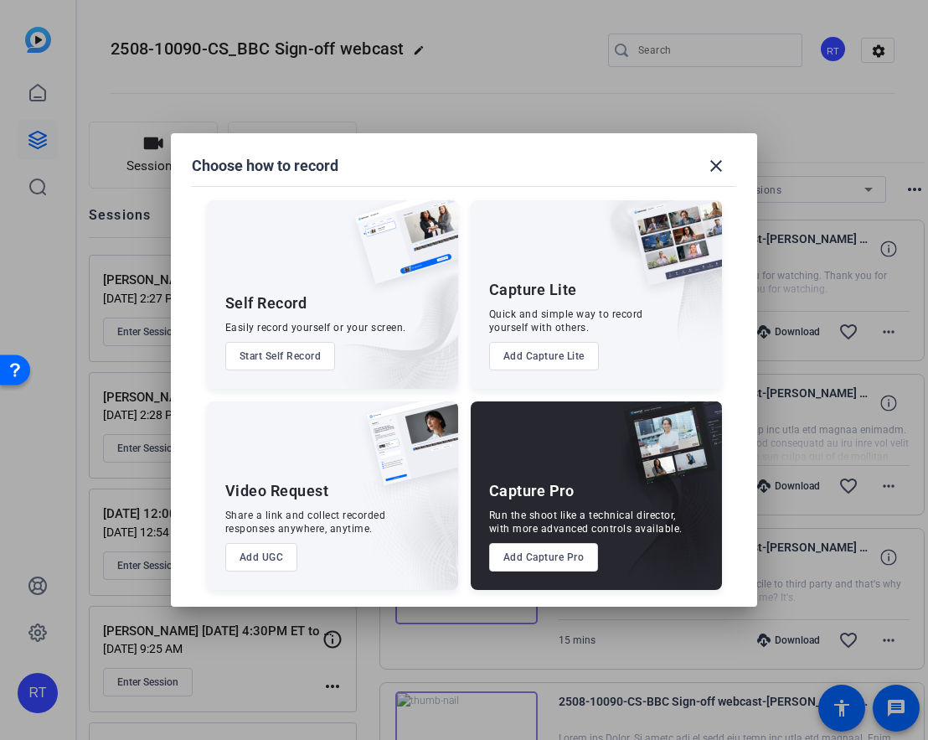
click at [540, 556] on button "Add Capture Pro" at bounding box center [544, 557] width 110 height 28
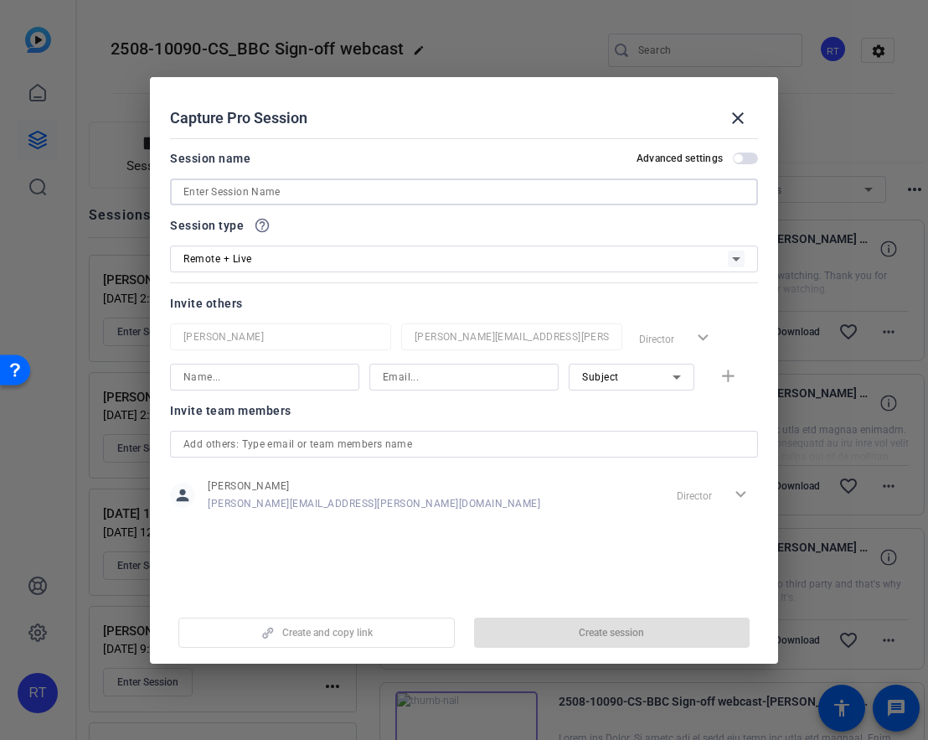
click at [216, 191] on input at bounding box center [464, 192] width 561 height 20
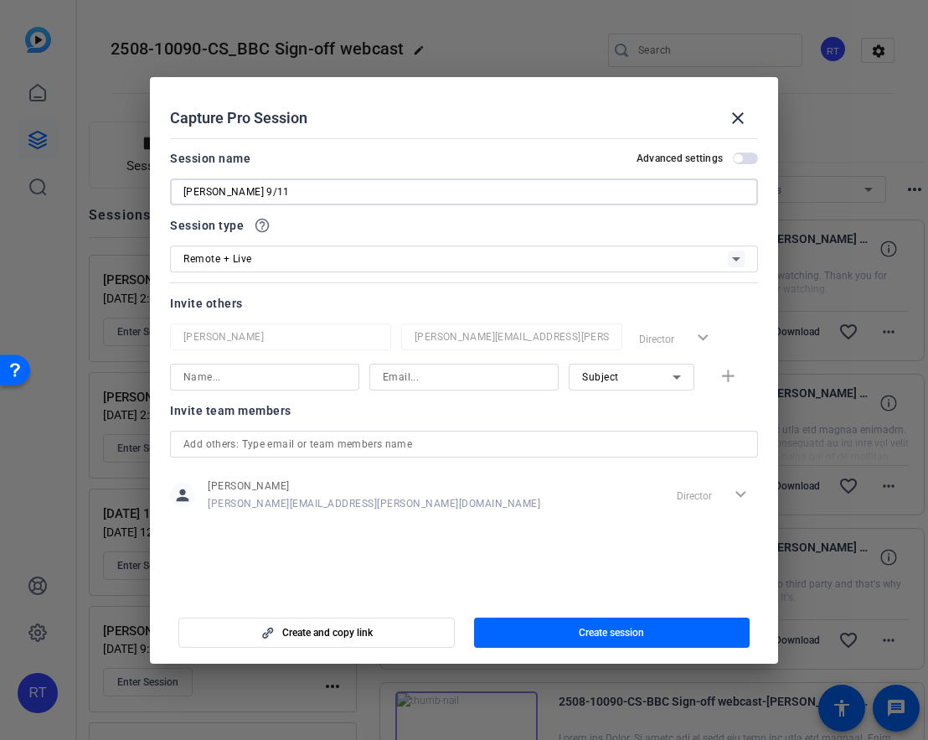
paste input "11th – 3:00PM ET to 4:00PM ET"
drag, startPoint x: 279, startPoint y: 194, endPoint x: 312, endPoint y: 196, distance: 32.8
click at [313, 196] on input "[PERSON_NAME] 9/11 11th – 3:00PM ET to 4:00PM ET" at bounding box center [464, 192] width 561 height 20
type input "[PERSON_NAME] [DATE] 3:00PM ET to 4:00PM ET"
click at [229, 261] on span "Remote + Live" at bounding box center [218, 259] width 69 height 12
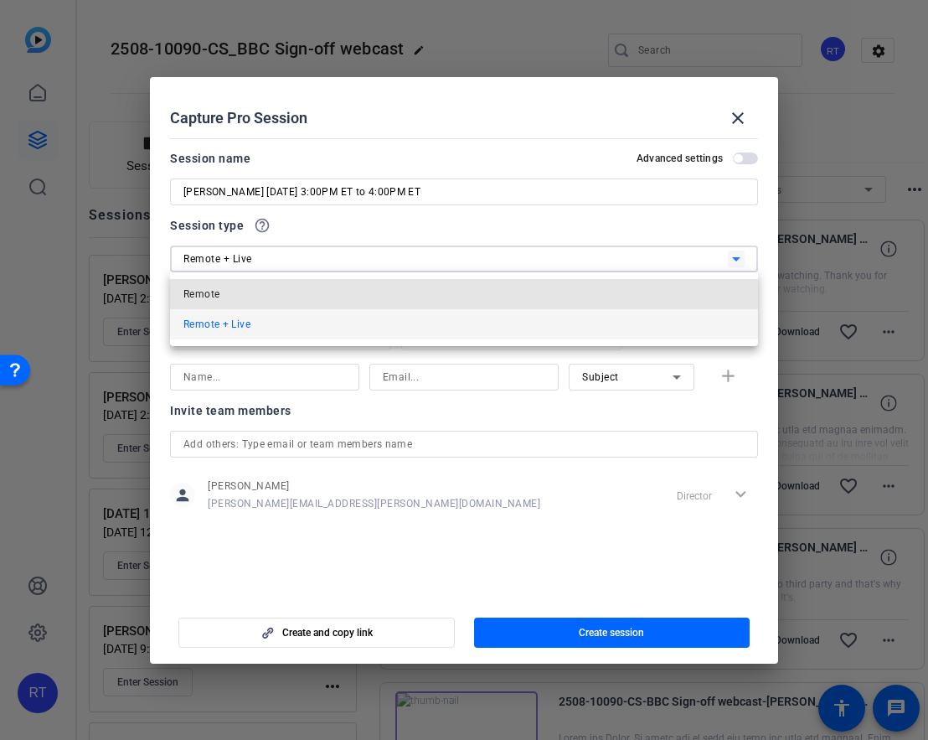
click at [219, 286] on span "Remote" at bounding box center [202, 294] width 36 height 20
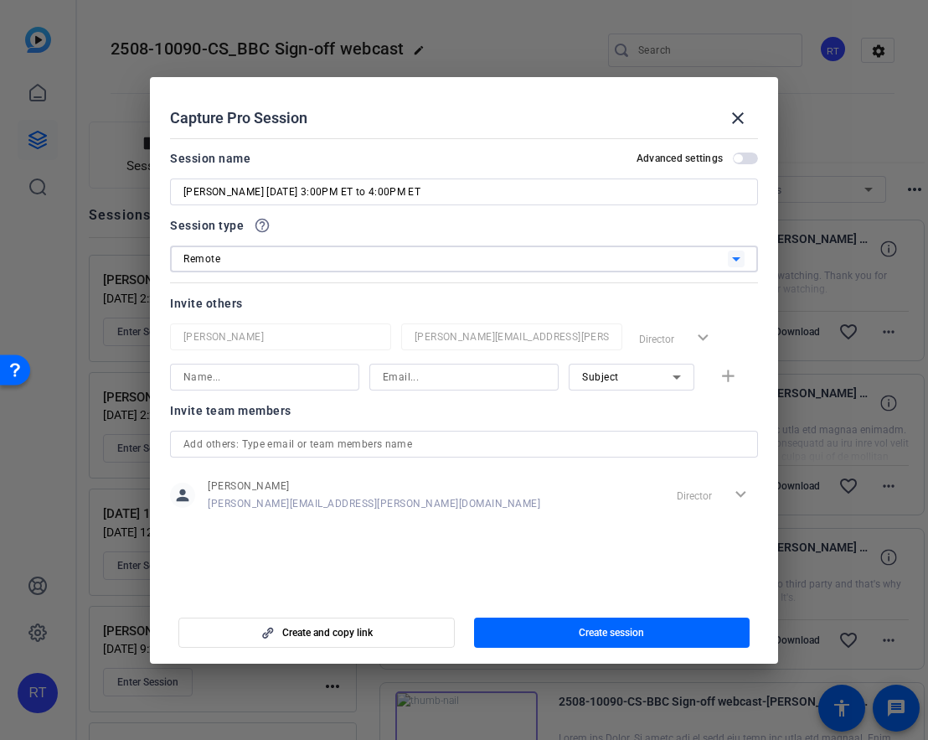
click at [304, 451] on input "text" at bounding box center [464, 444] width 561 height 20
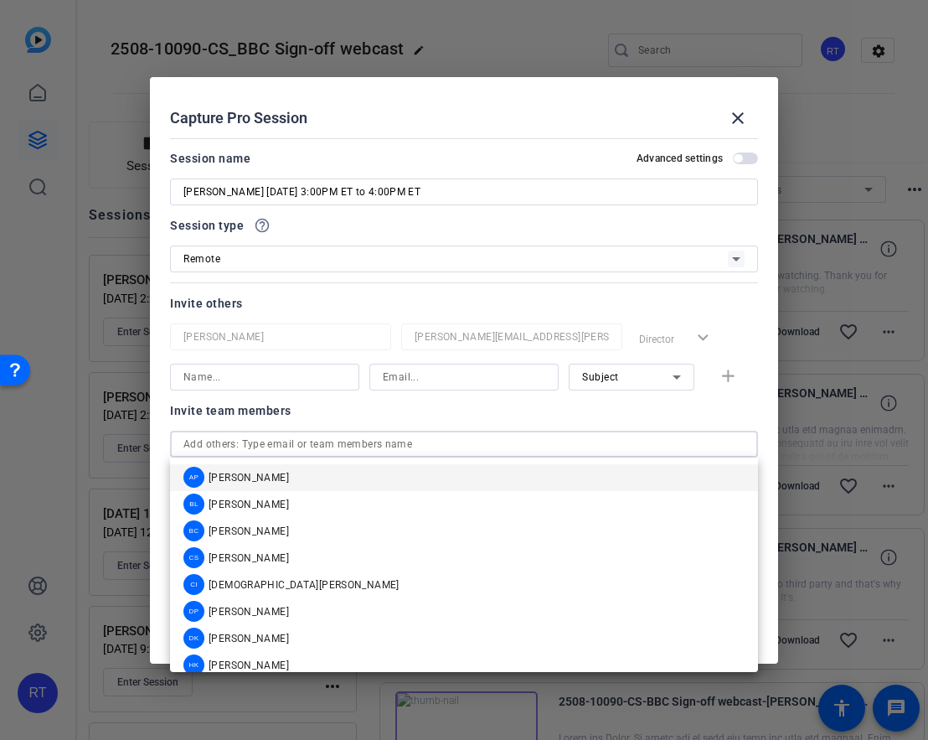
click at [248, 525] on span "[PERSON_NAME]" at bounding box center [249, 531] width 80 height 13
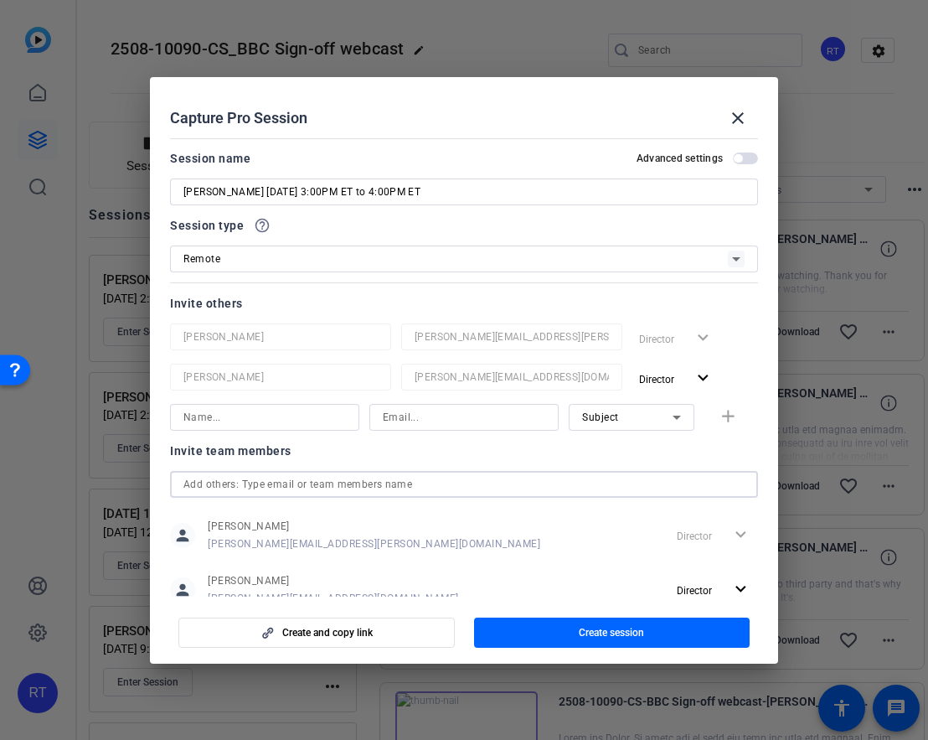
click at [263, 483] on input "text" at bounding box center [464, 484] width 561 height 20
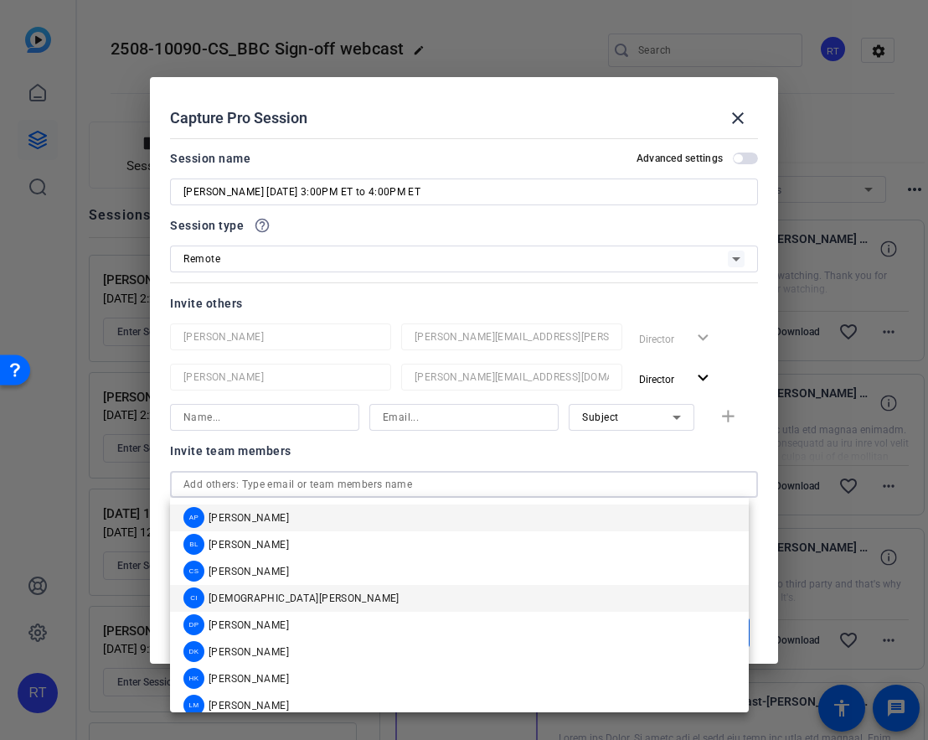
click at [256, 593] on span "[DEMOGRAPHIC_DATA][PERSON_NAME]" at bounding box center [304, 598] width 191 height 13
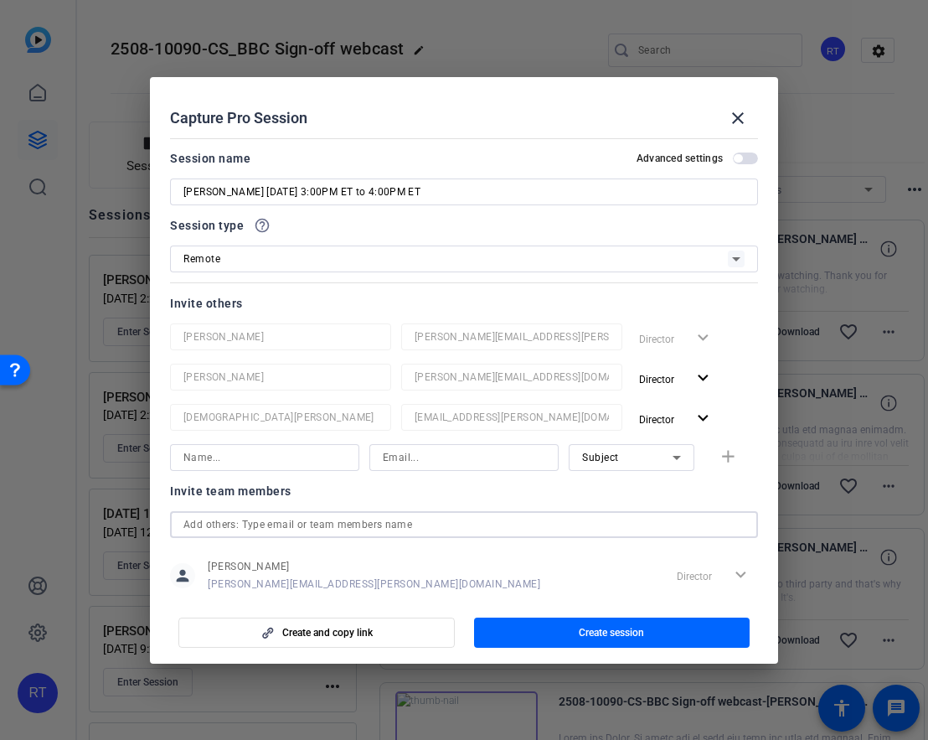
click at [253, 528] on input "text" at bounding box center [464, 524] width 561 height 20
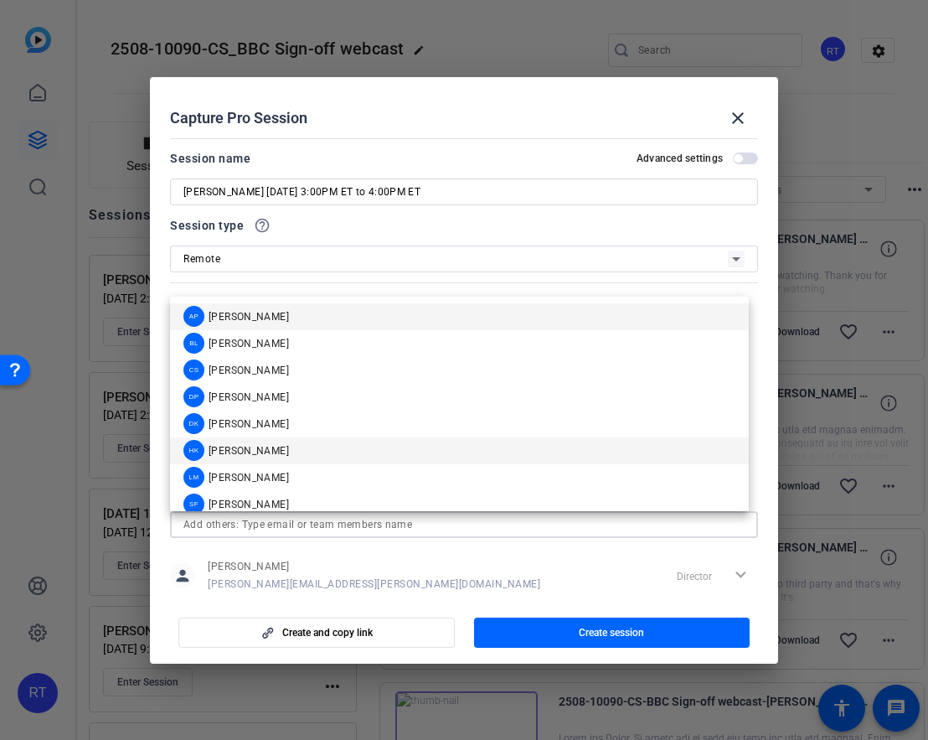
click at [234, 449] on span "[PERSON_NAME]" at bounding box center [249, 450] width 80 height 13
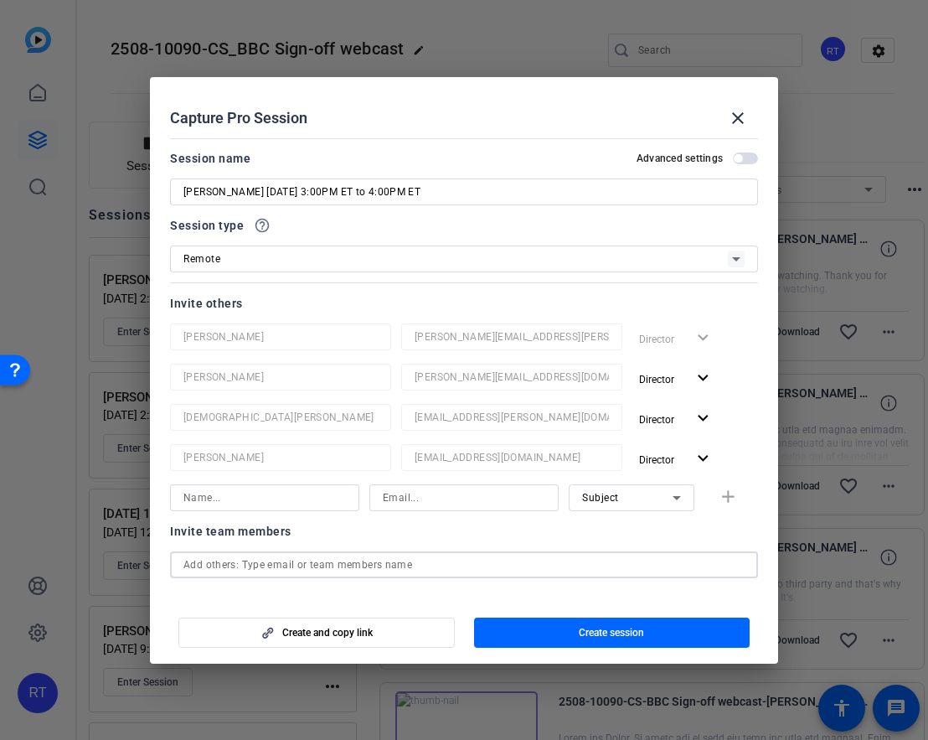
click at [219, 555] on input "text" at bounding box center [464, 565] width 561 height 20
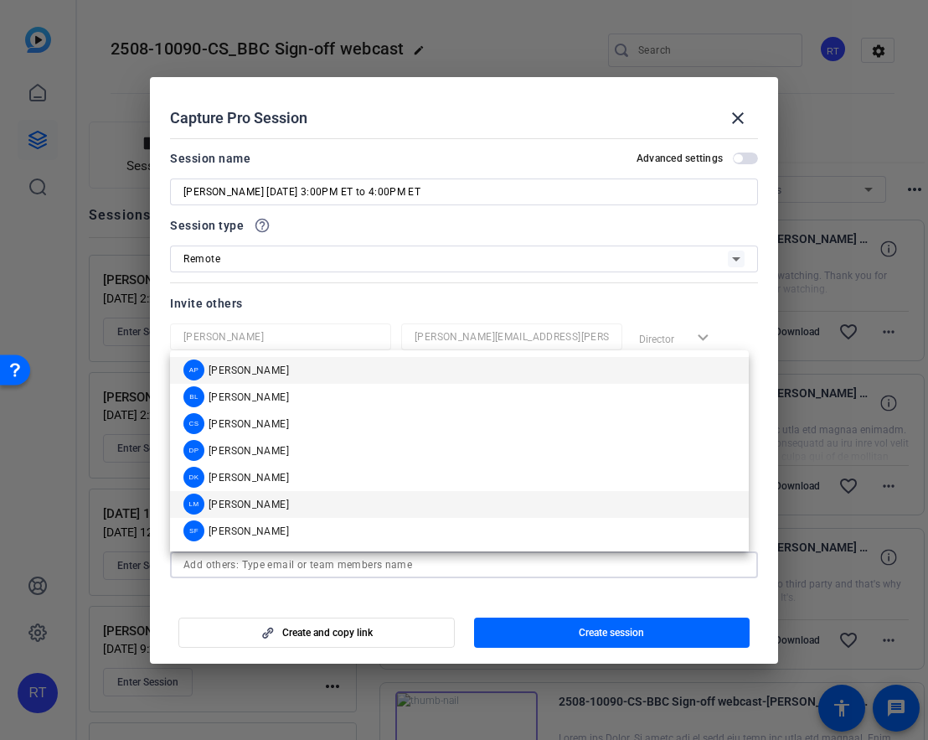
click at [227, 498] on span "[PERSON_NAME]" at bounding box center [249, 504] width 80 height 13
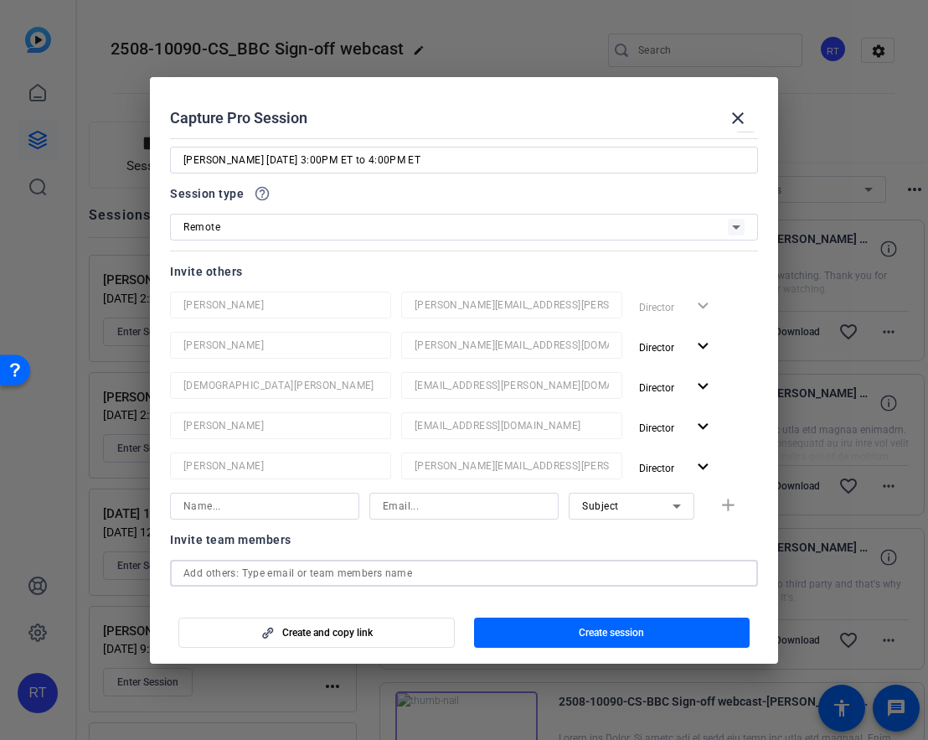
scroll to position [33, 0]
click at [220, 575] on input "text" at bounding box center [464, 572] width 561 height 20
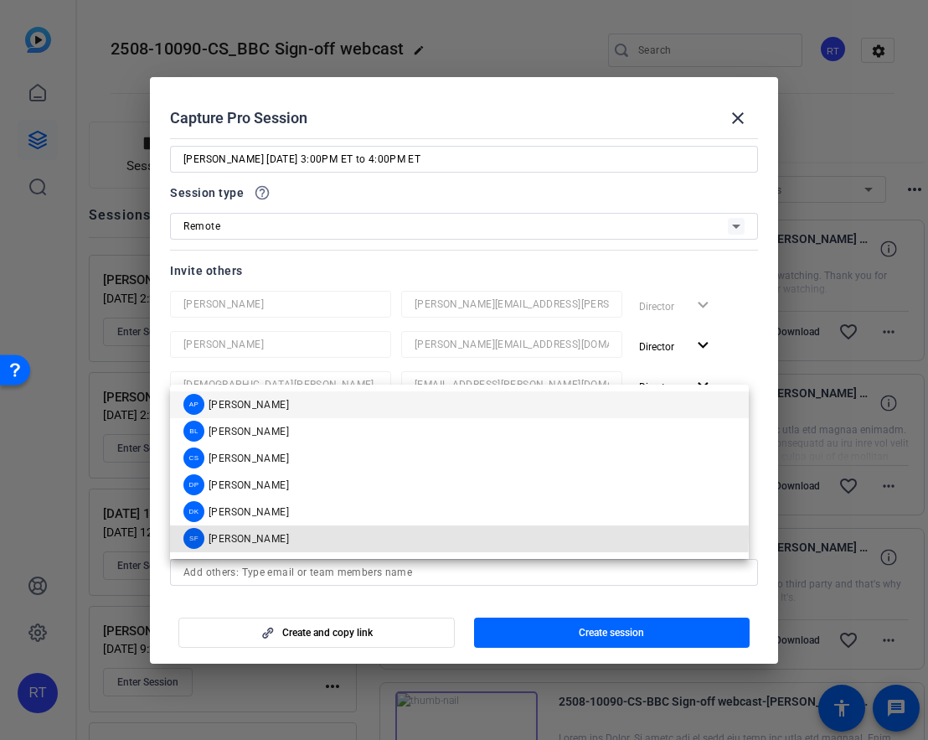
click at [225, 534] on span "[PERSON_NAME]" at bounding box center [249, 538] width 80 height 13
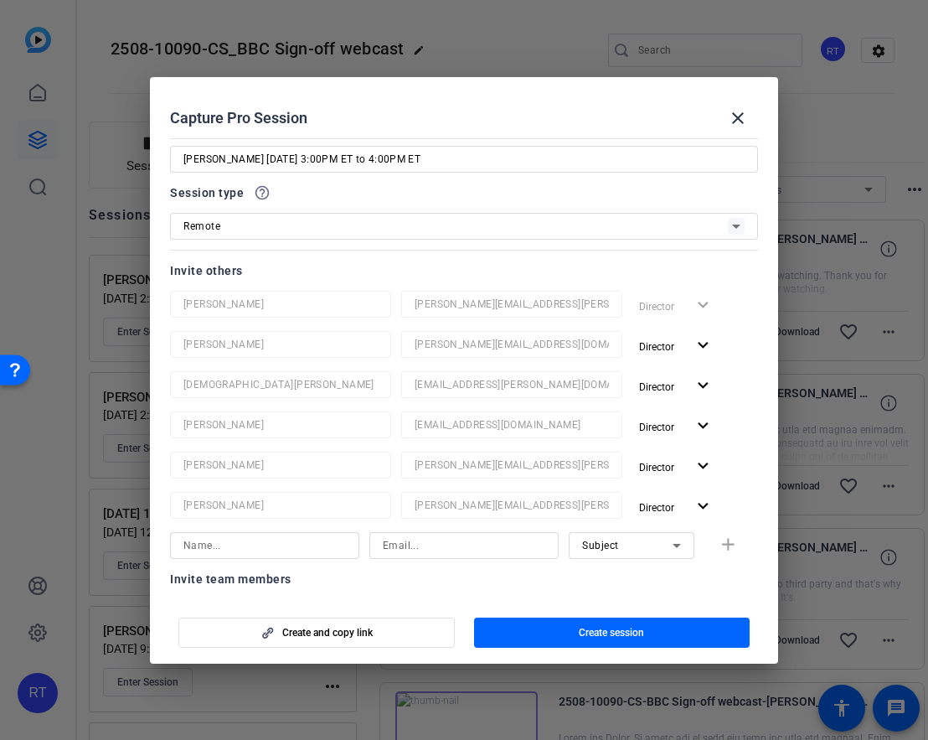
click at [618, 634] on span "Create session" at bounding box center [611, 632] width 65 height 13
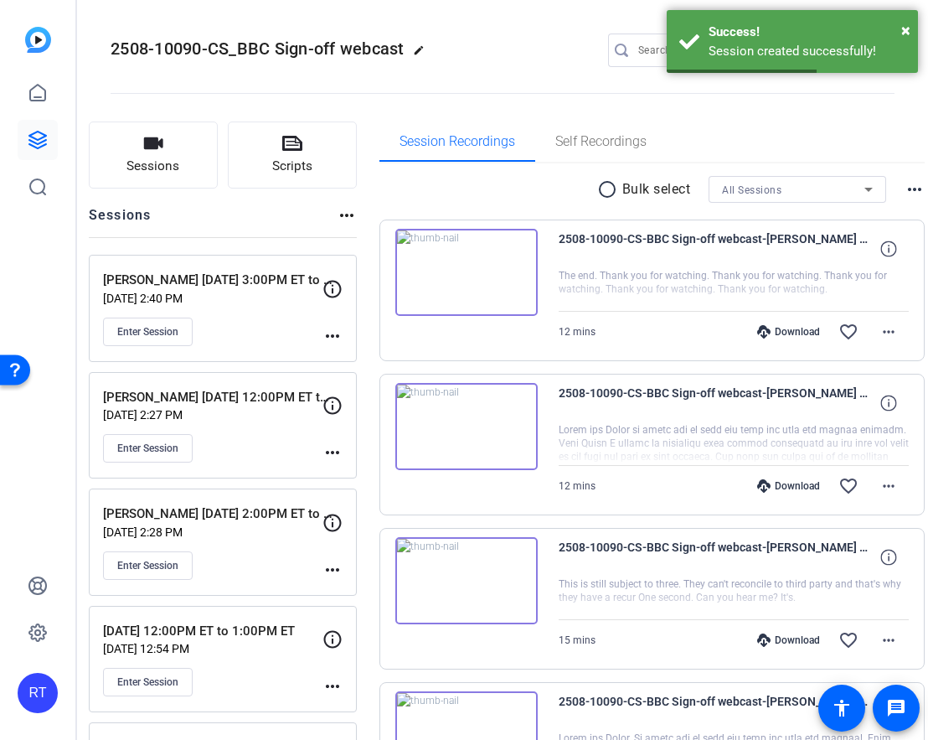
click at [343, 334] on mat-icon "more_horiz" at bounding box center [333, 336] width 20 height 20
click at [386, 358] on span "Edit Session" at bounding box center [407, 360] width 76 height 20
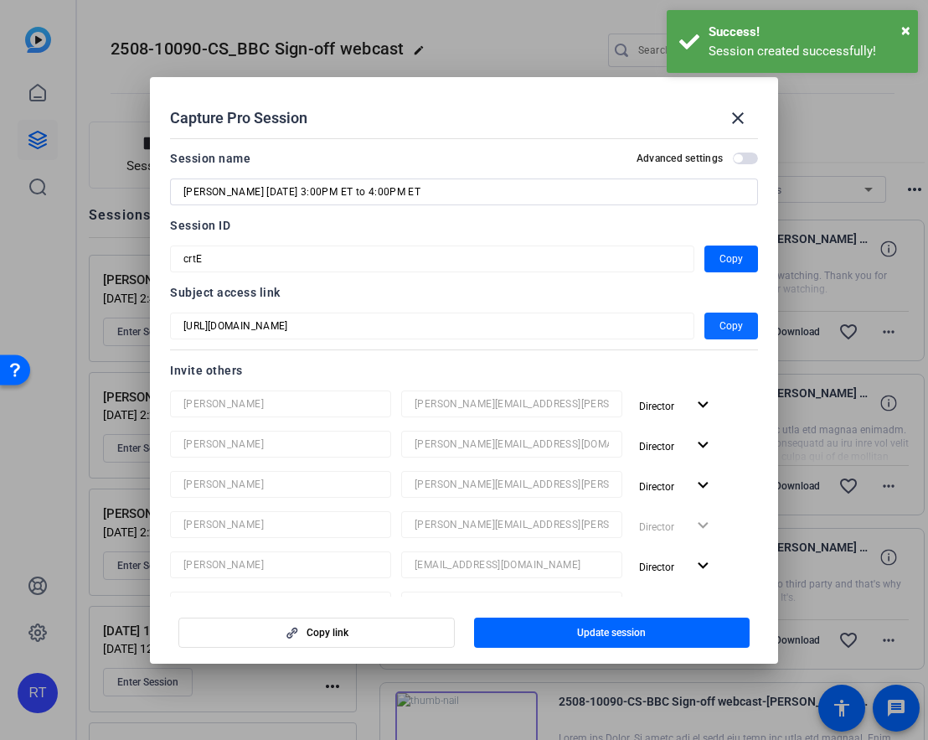
click at [720, 322] on span "Copy" at bounding box center [731, 326] width 23 height 20
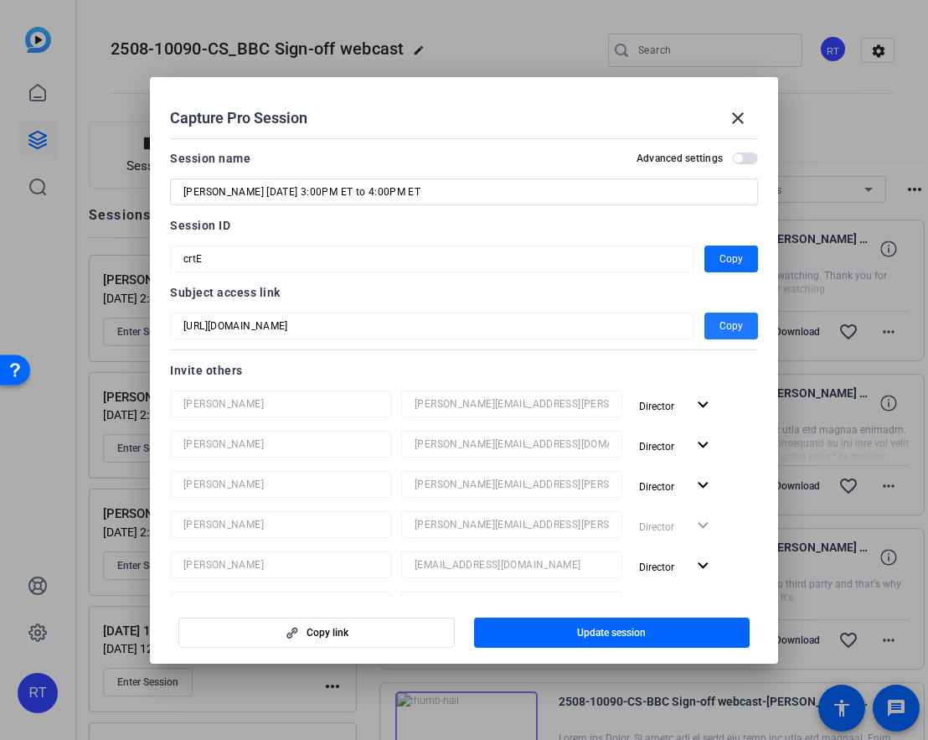
click at [720, 256] on span "Copy" at bounding box center [731, 259] width 23 height 20
click at [738, 116] on mat-icon "close" at bounding box center [738, 118] width 20 height 20
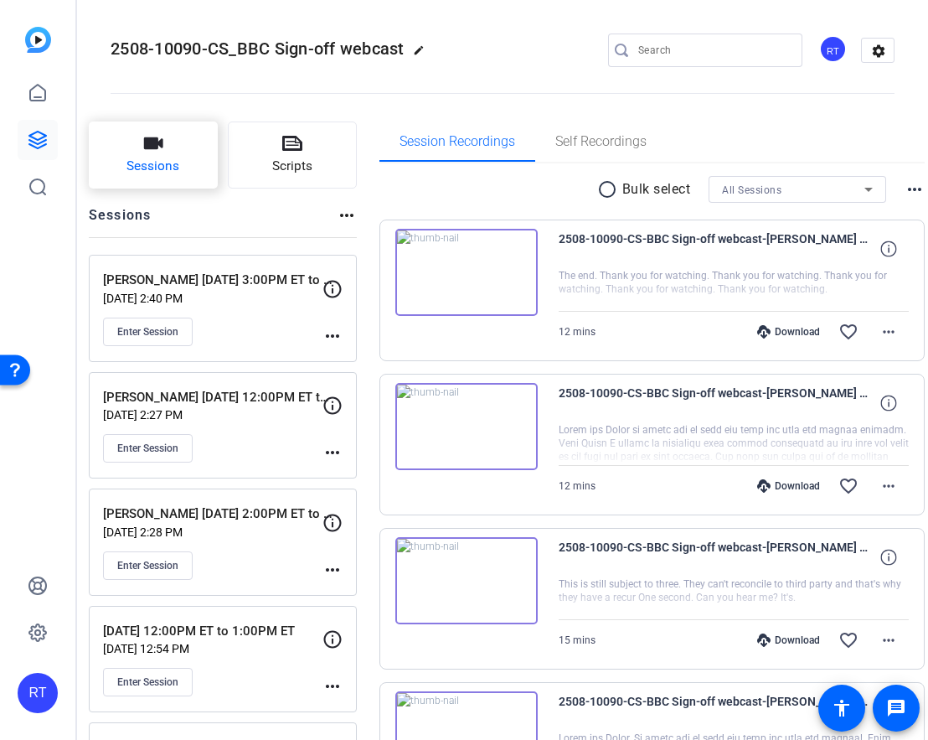
click at [178, 170] on span "Sessions" at bounding box center [153, 166] width 53 height 19
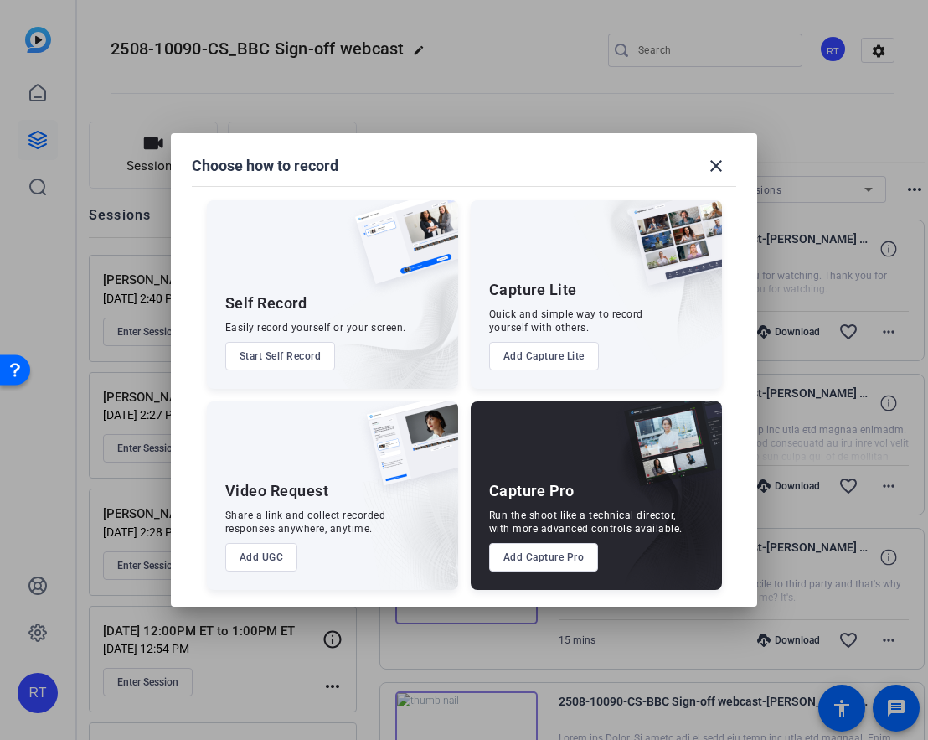
click at [548, 565] on button "Add Capture Pro" at bounding box center [544, 557] width 110 height 28
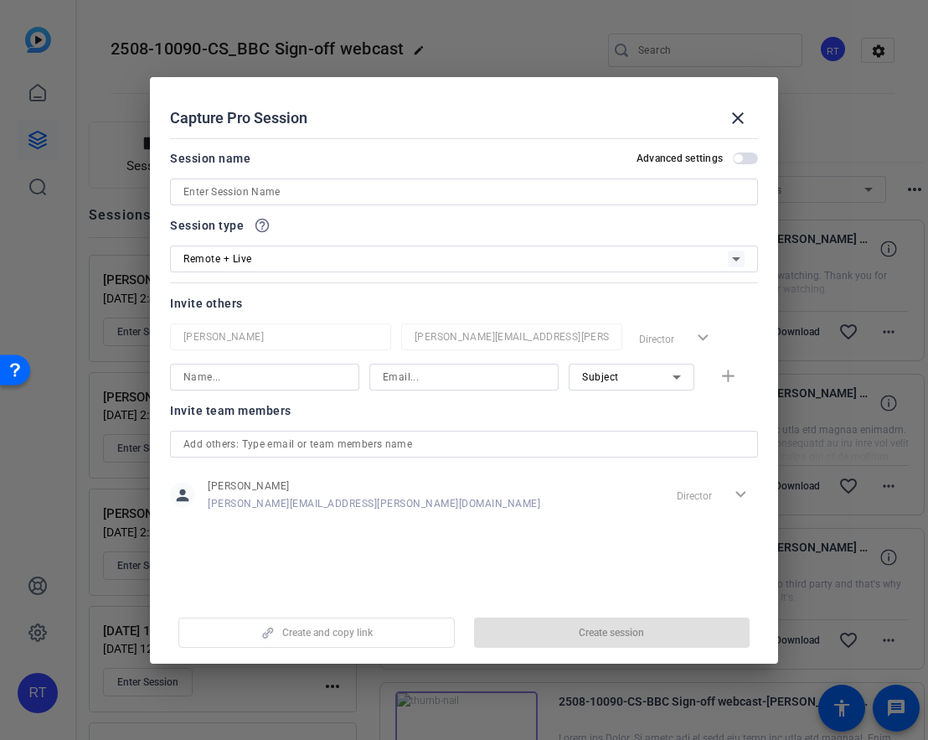
click at [235, 257] on span "Remote + Live" at bounding box center [218, 259] width 69 height 12
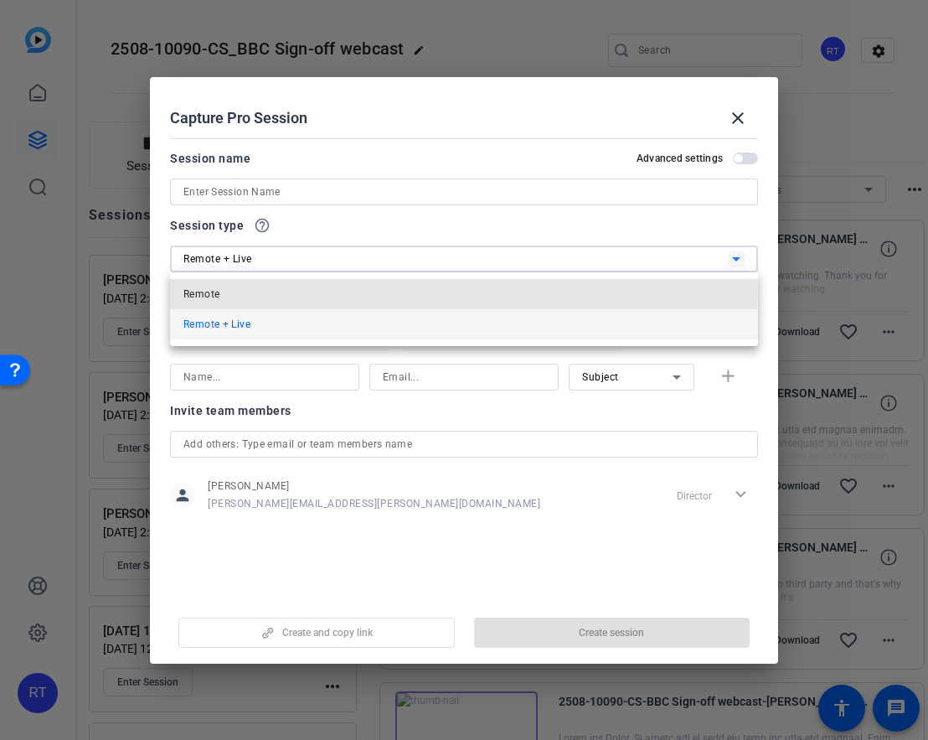
drag, startPoint x: 218, startPoint y: 291, endPoint x: 225, endPoint y: 266, distance: 26.2
click at [218, 291] on span "Remote" at bounding box center [202, 294] width 36 height 20
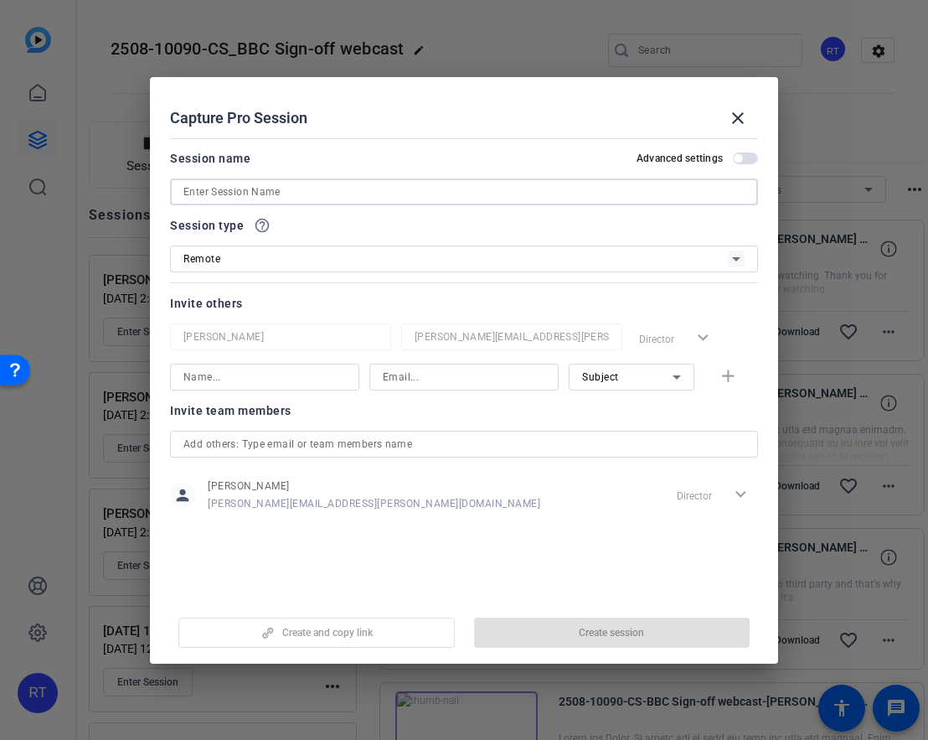
click at [229, 188] on input at bounding box center [464, 192] width 561 height 20
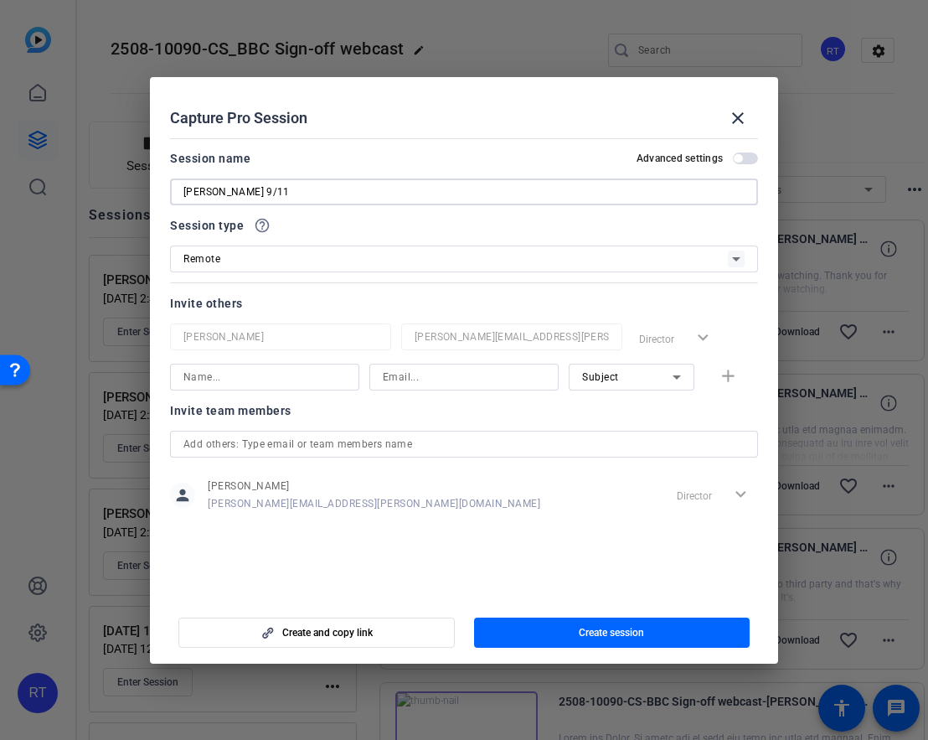
paste input "4:00PM ET to 5:00PM ET"
type input "[PERSON_NAME] [DATE] 4:00PM ET to 5:00PM ET"
click at [244, 447] on input "text" at bounding box center [464, 444] width 561 height 20
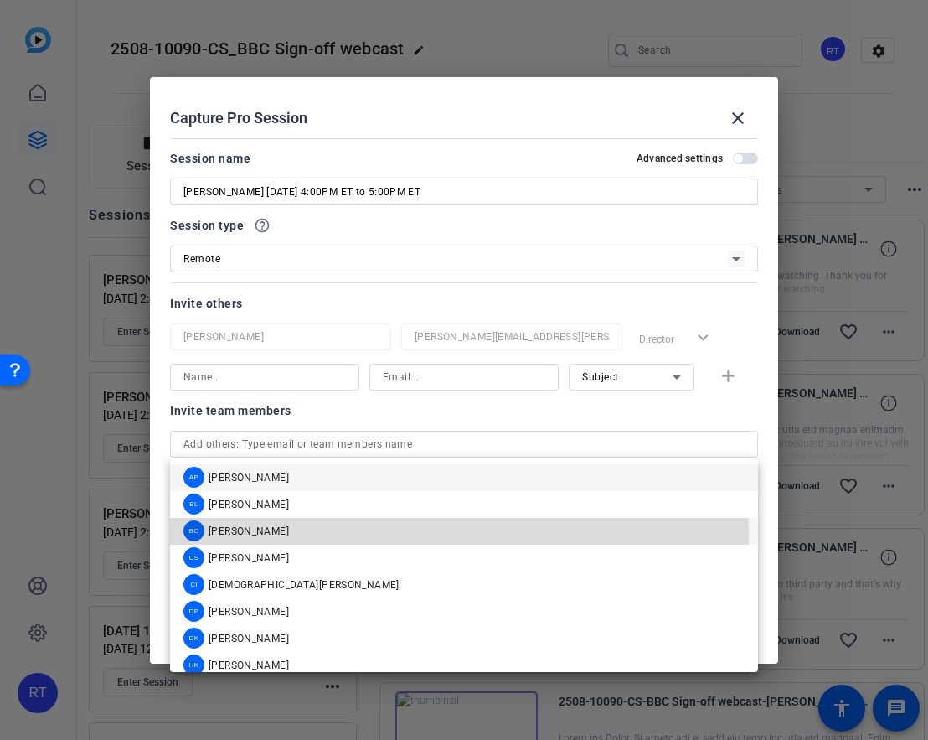
click at [236, 533] on span "[PERSON_NAME]" at bounding box center [249, 531] width 80 height 13
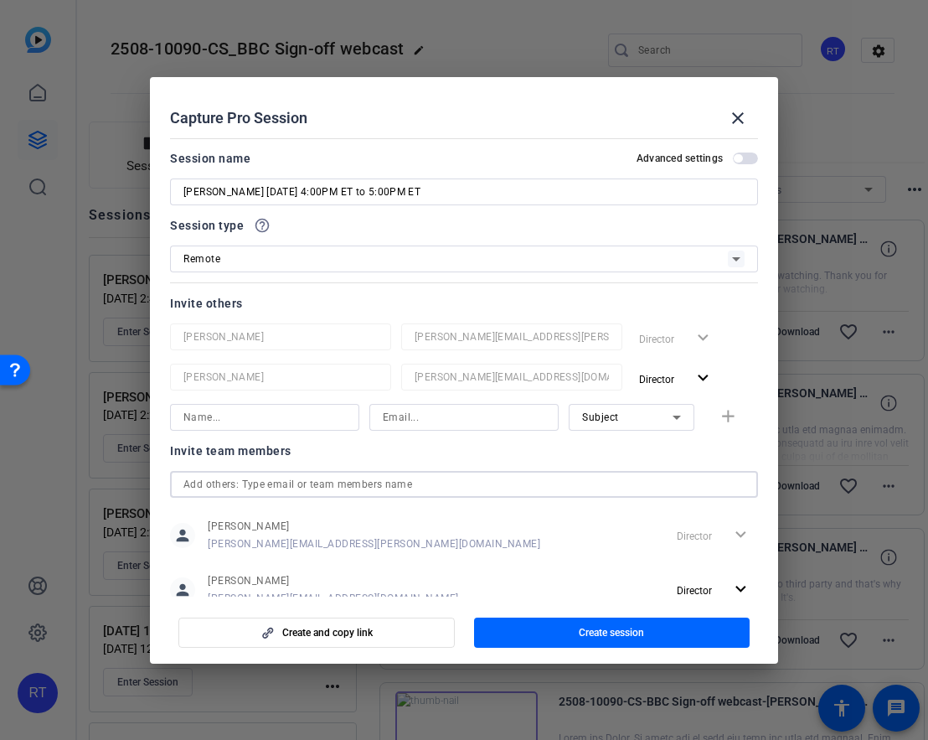
click at [231, 485] on input "text" at bounding box center [464, 484] width 561 height 20
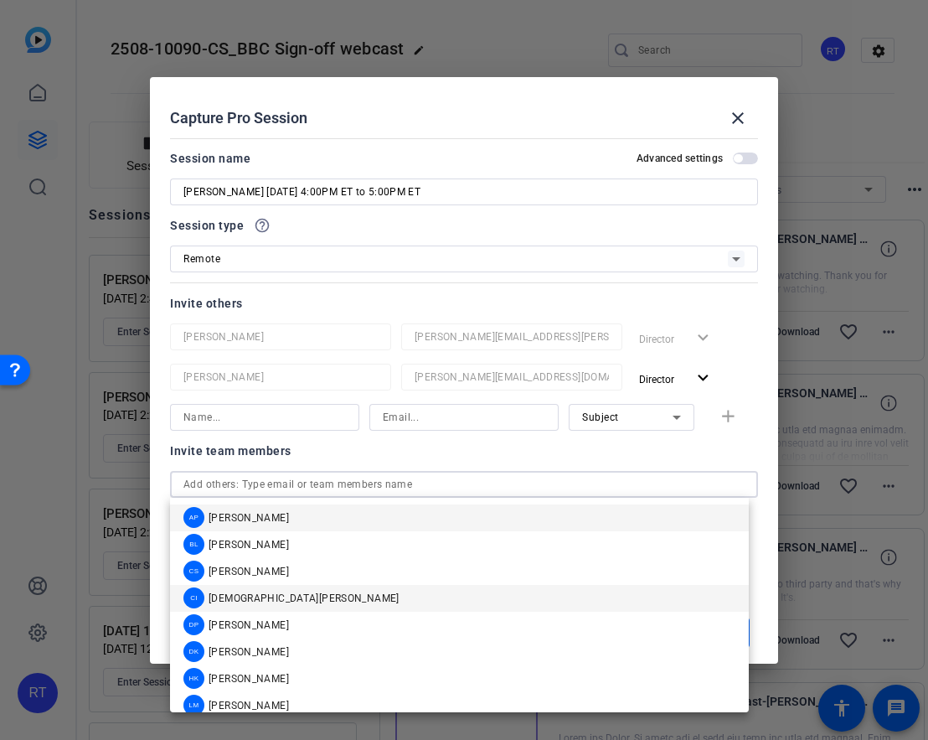
click at [232, 599] on span "[DEMOGRAPHIC_DATA][PERSON_NAME]" at bounding box center [304, 598] width 191 height 13
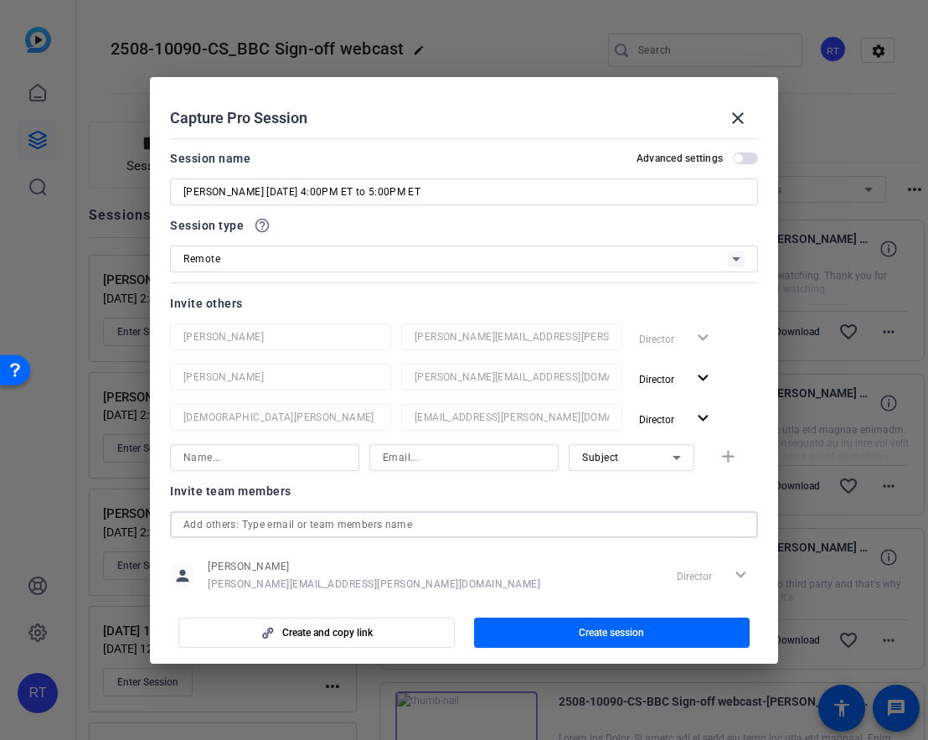
click at [218, 522] on input "text" at bounding box center [464, 524] width 561 height 20
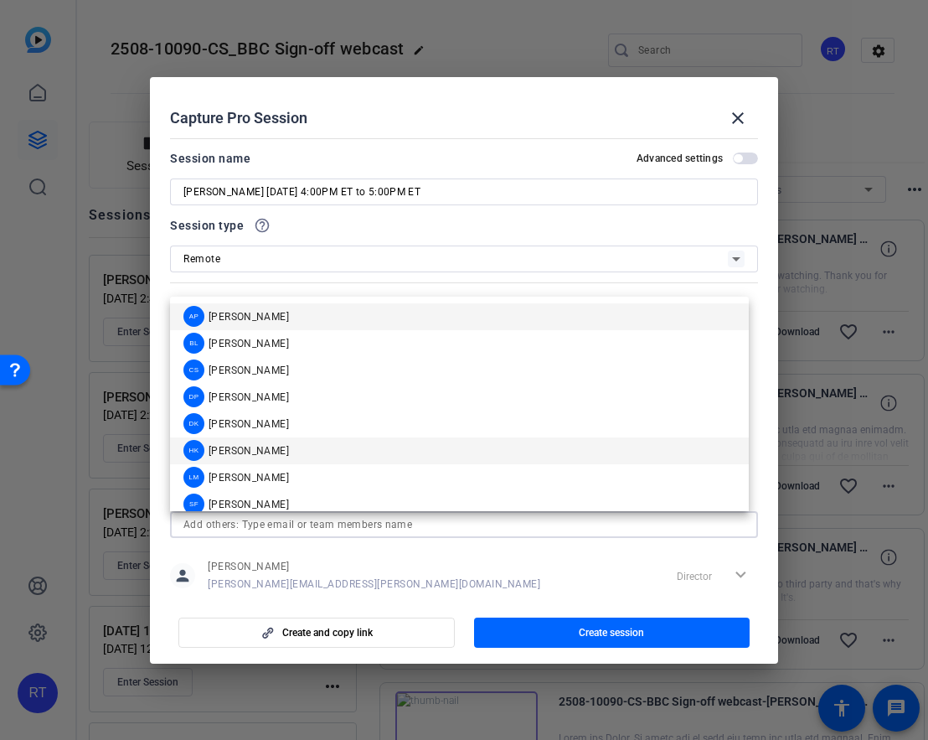
click at [224, 447] on span "[PERSON_NAME]" at bounding box center [249, 450] width 80 height 13
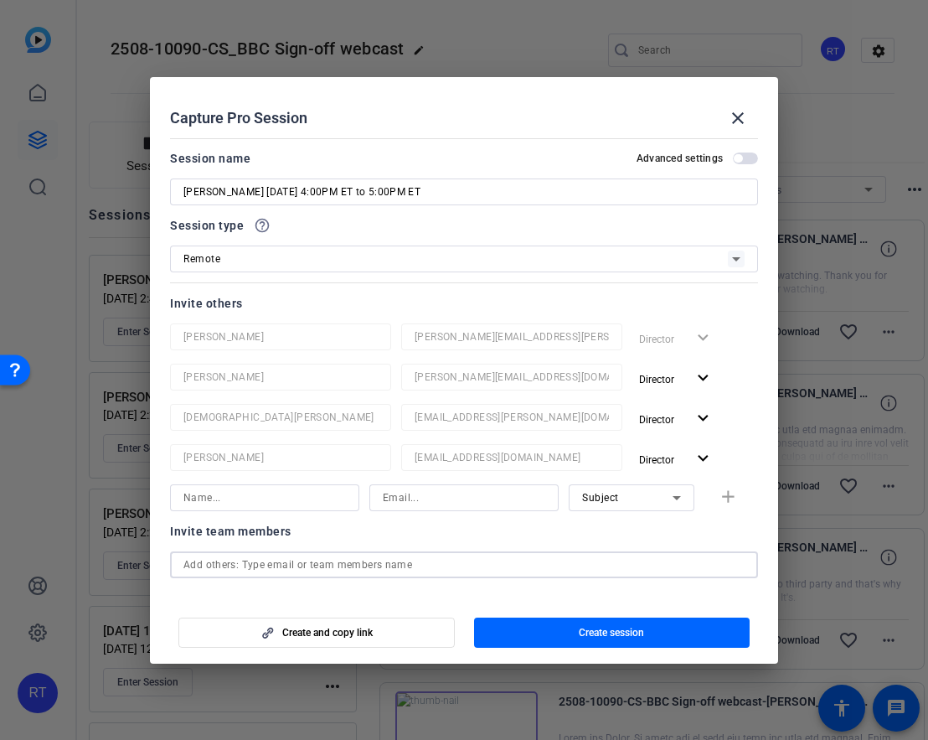
click at [231, 565] on input "text" at bounding box center [464, 565] width 561 height 20
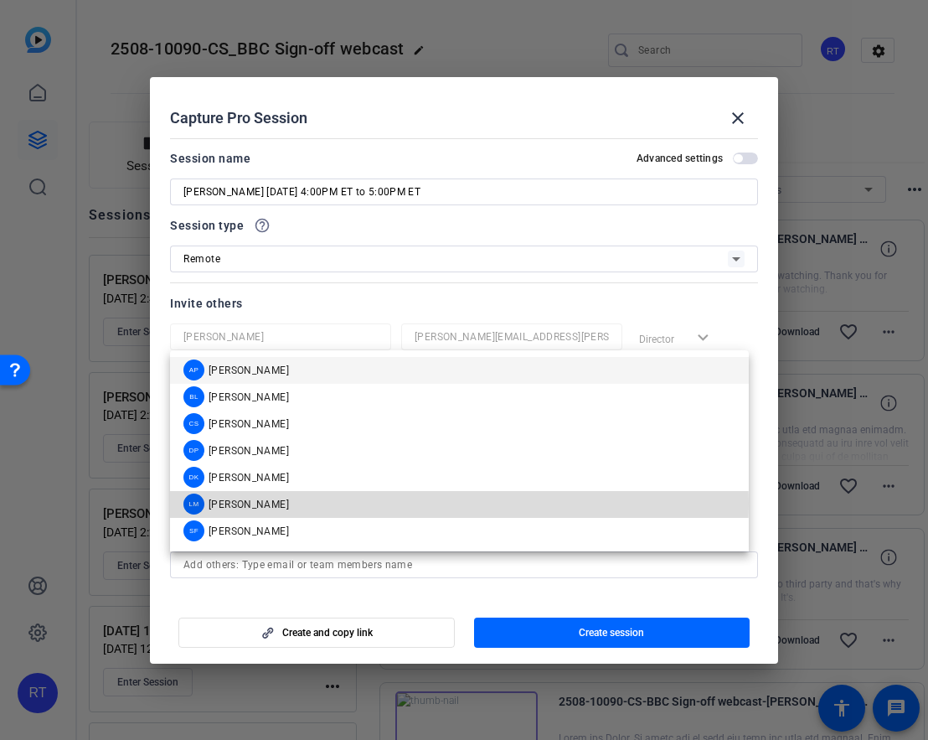
click at [239, 504] on span "[PERSON_NAME]" at bounding box center [249, 504] width 80 height 13
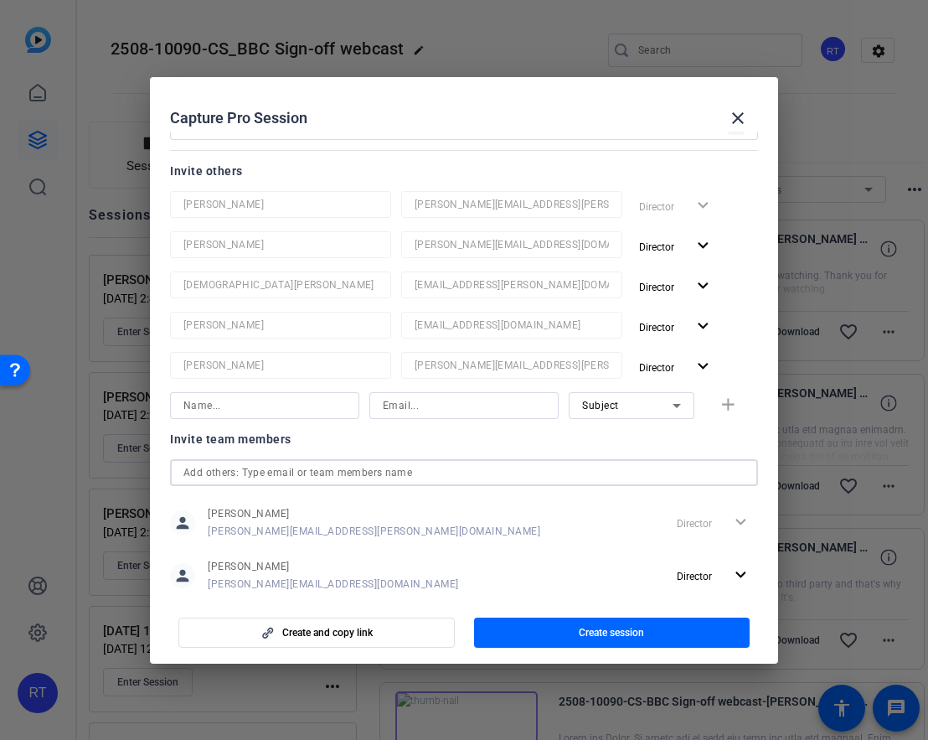
scroll to position [325, 0]
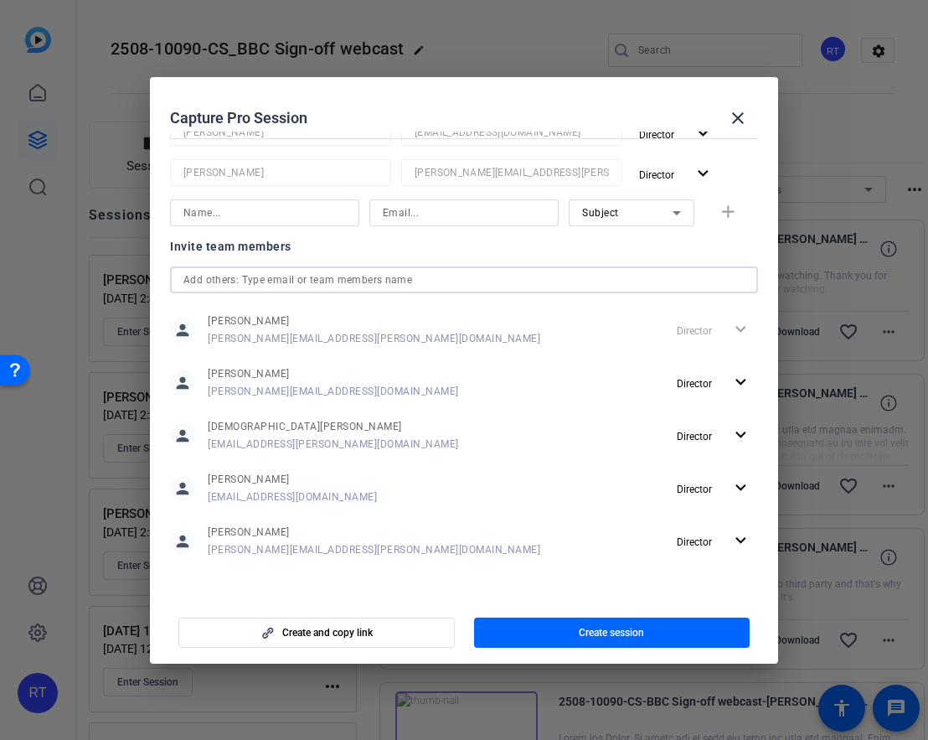
click at [235, 278] on input "text" at bounding box center [464, 280] width 561 height 20
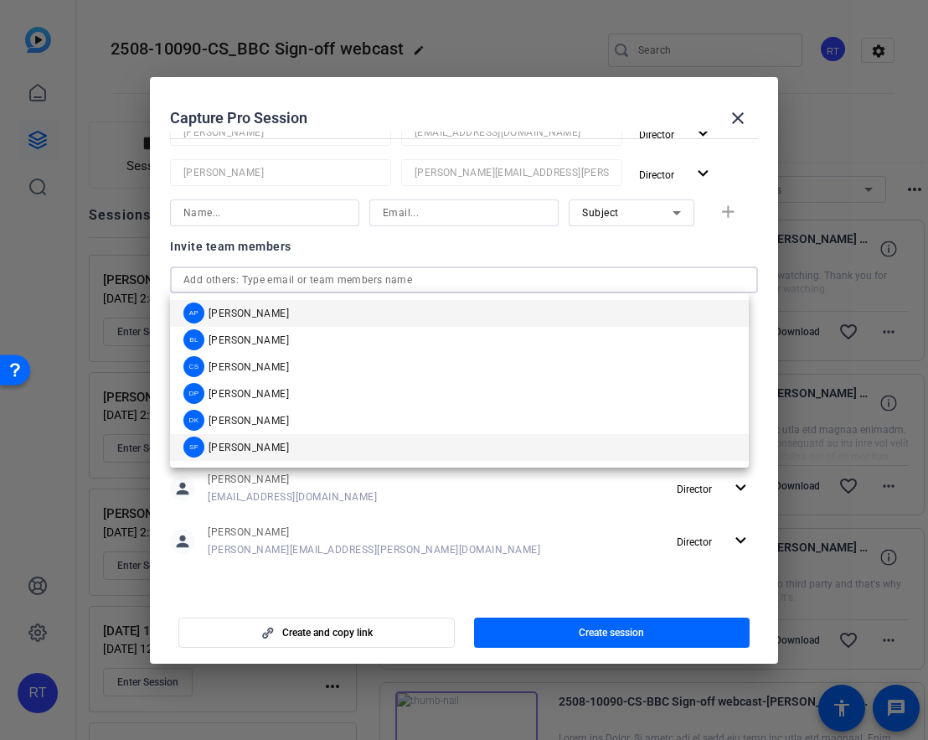
click at [253, 446] on span "[PERSON_NAME]" at bounding box center [249, 447] width 80 height 13
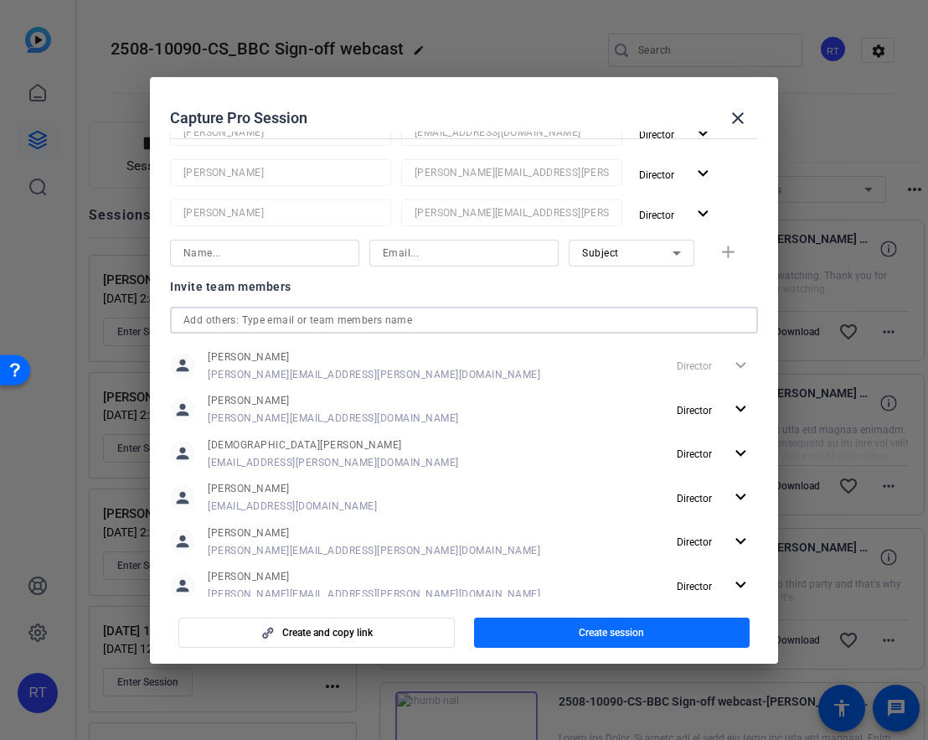
click at [526, 629] on span "button" at bounding box center [612, 633] width 277 height 40
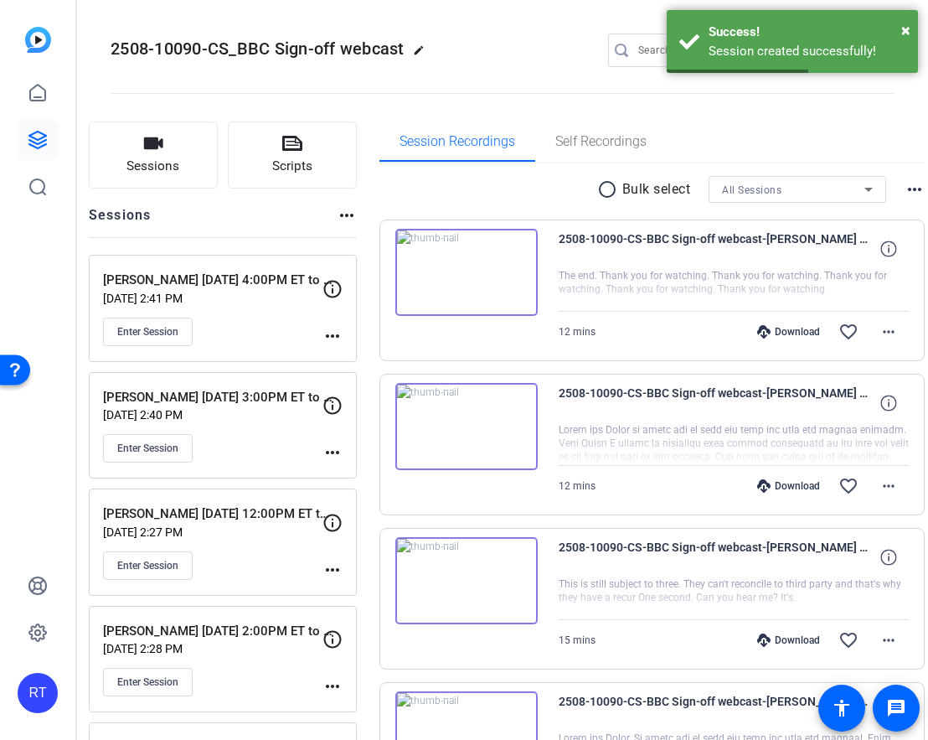
click at [343, 334] on mat-icon "more_horiz" at bounding box center [333, 336] width 20 height 20
click at [381, 359] on span "Edit Session" at bounding box center [407, 360] width 76 height 20
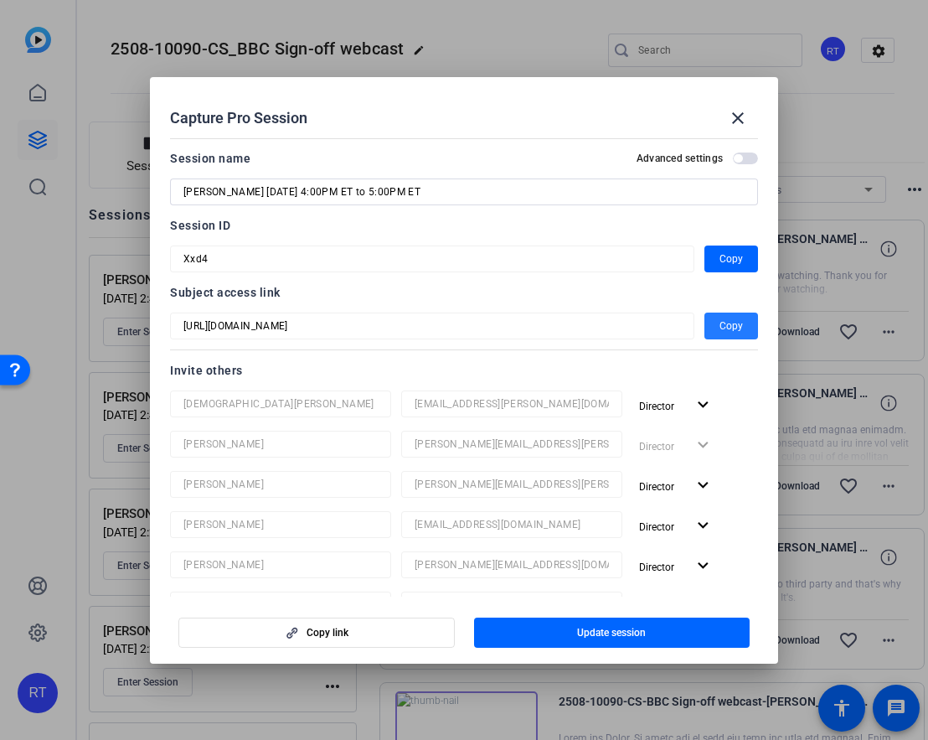
click at [720, 330] on span "Copy" at bounding box center [731, 326] width 23 height 20
click at [720, 256] on span "Copy" at bounding box center [731, 259] width 23 height 20
click at [741, 116] on mat-icon "close" at bounding box center [738, 118] width 20 height 20
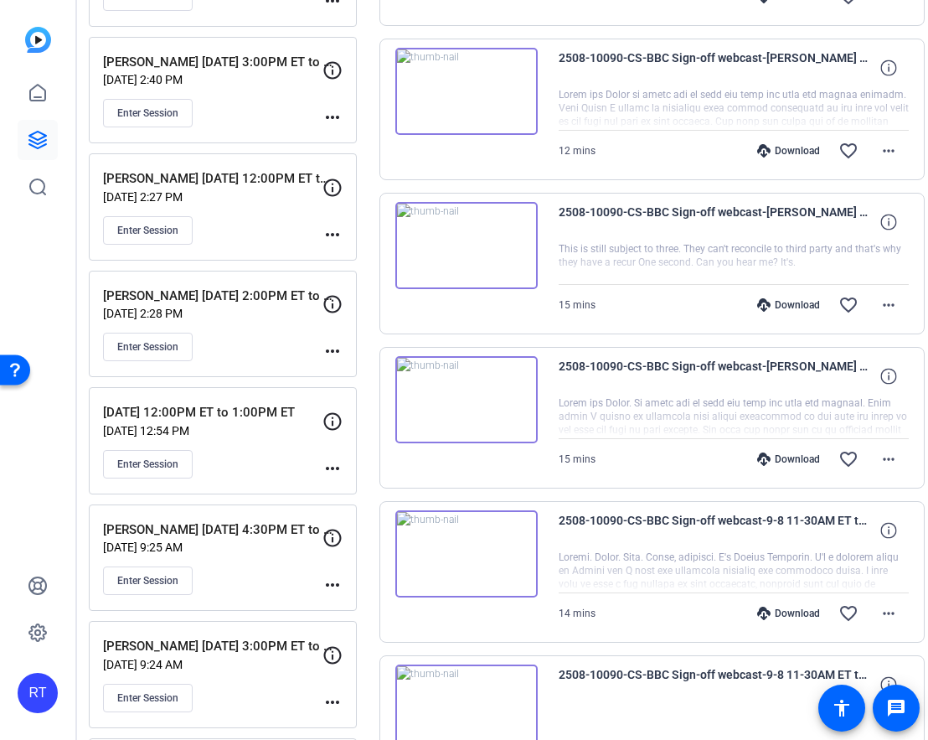
scroll to position [338, 0]
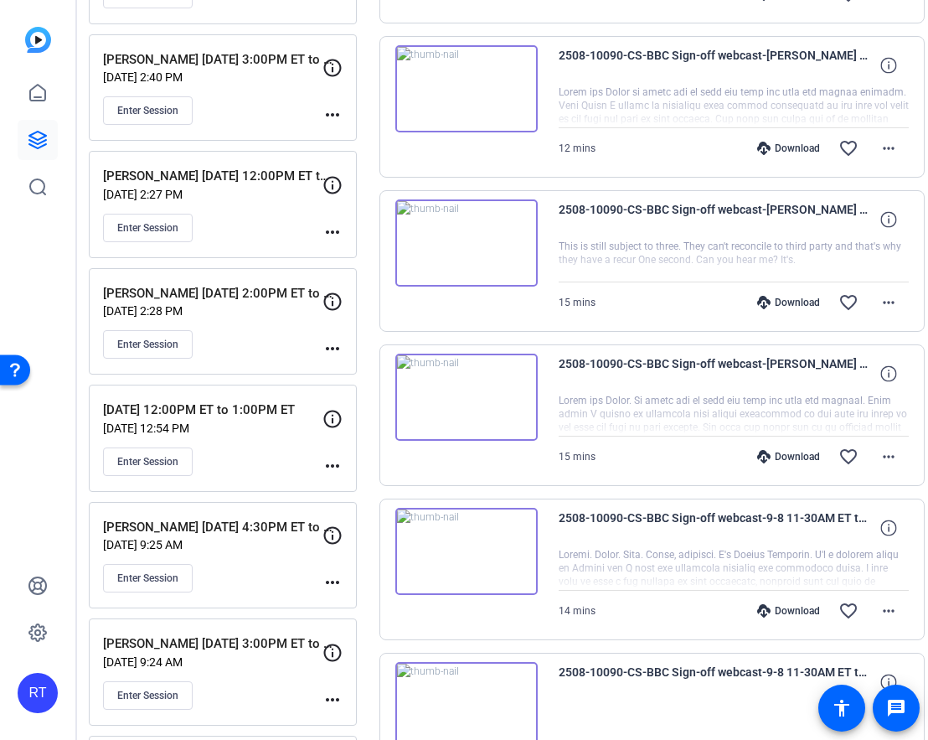
click at [343, 461] on mat-icon "more_horiz" at bounding box center [333, 466] width 20 height 20
click at [377, 489] on span "Edit Session" at bounding box center [407, 490] width 76 height 20
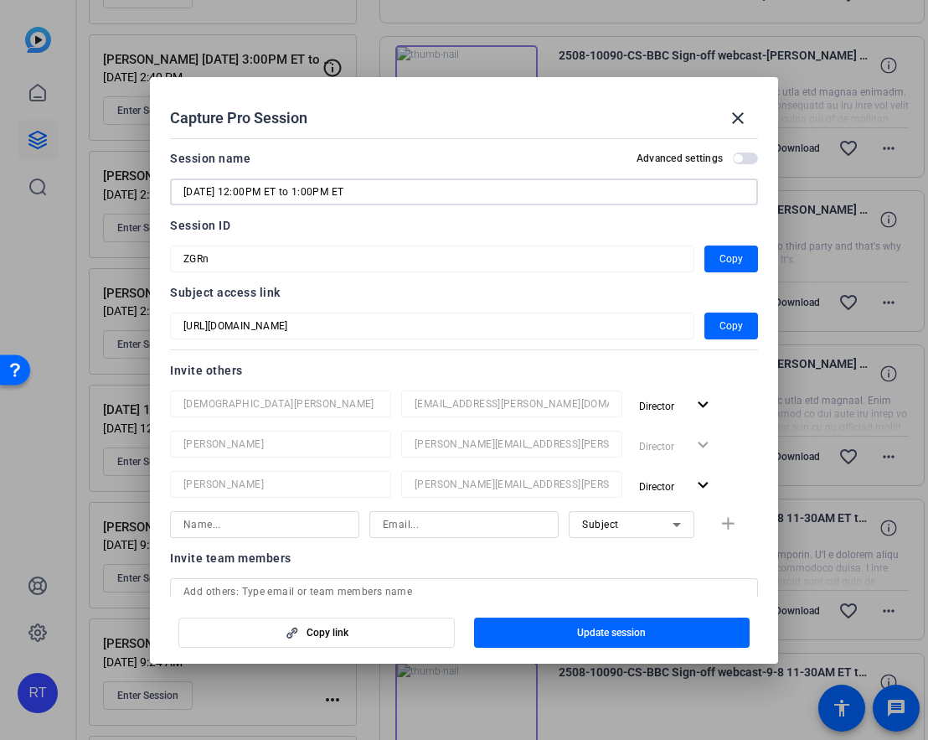
click at [184, 189] on input "[DATE] 12:00PM ET to 1:00PM ET" at bounding box center [464, 192] width 561 height 20
click at [234, 194] on input "[PERSON_NAME] Arpra [DATE] 12:00PM ET to 1:00PM ET" at bounding box center [464, 192] width 561 height 20
type input "[PERSON_NAME] [DATE] 12:00PM ET to 1:00PM ET"
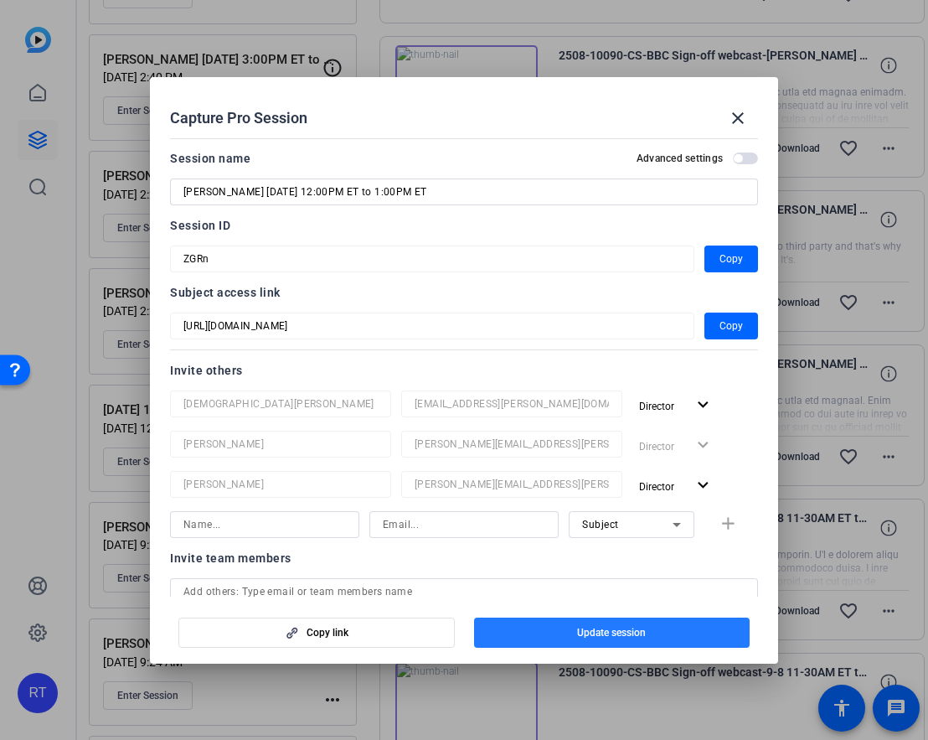
click at [599, 633] on span "Update session" at bounding box center [611, 632] width 69 height 13
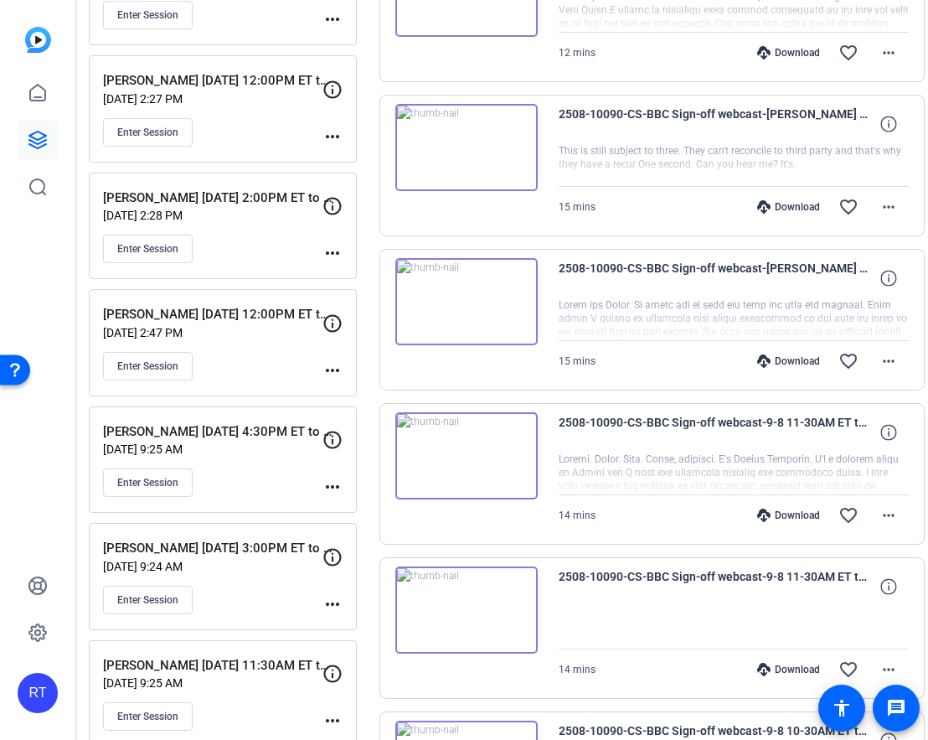
scroll to position [453, 0]
